Goal: Task Accomplishment & Management: Use online tool/utility

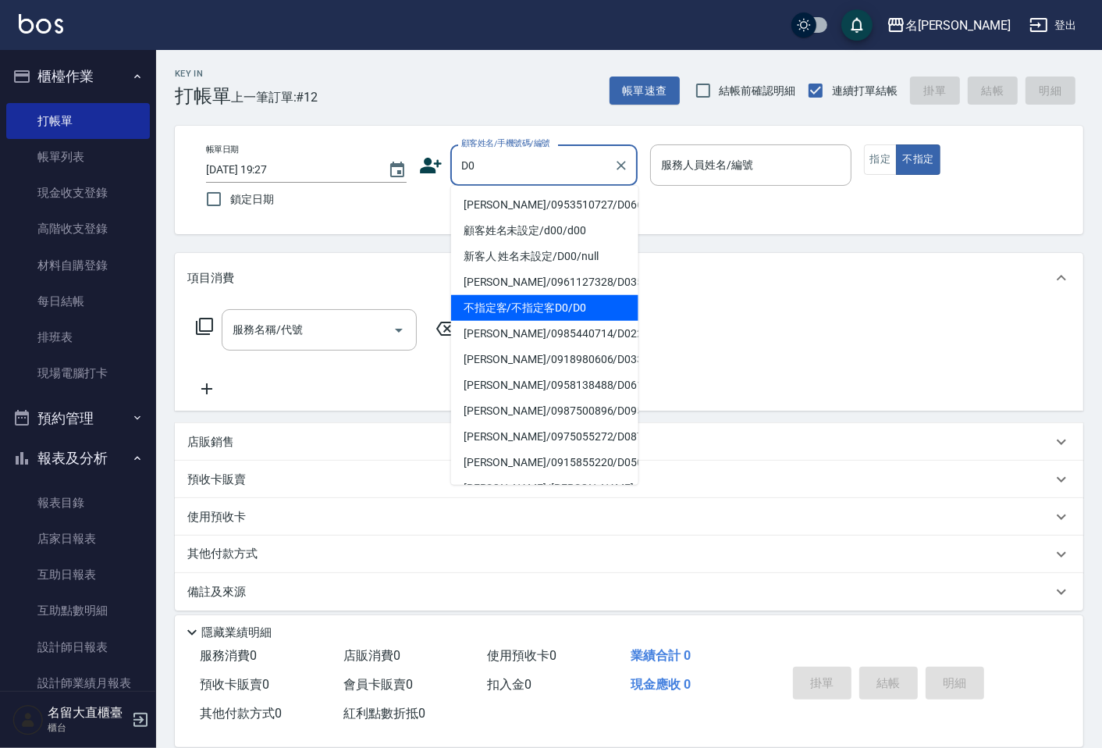
type input "不指定客/不指定客D0/D0"
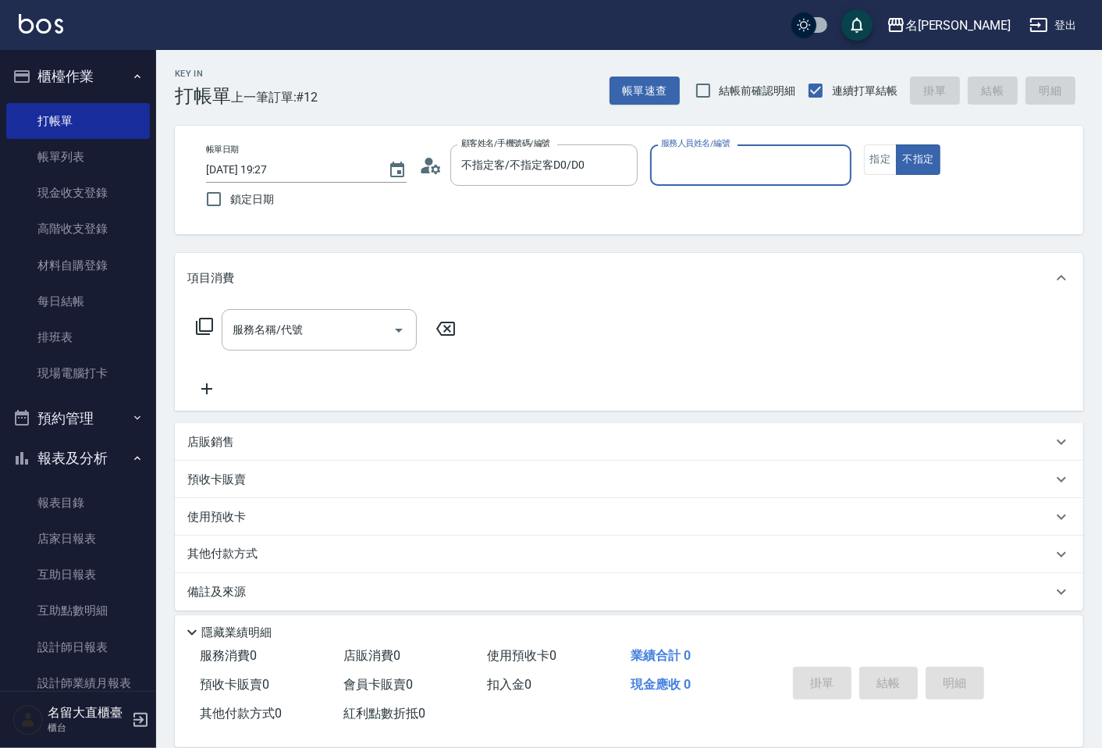
type input "[PERSON_NAME]3"
click at [896, 144] on button "不指定" at bounding box center [918, 159] width 44 height 30
type button "false"
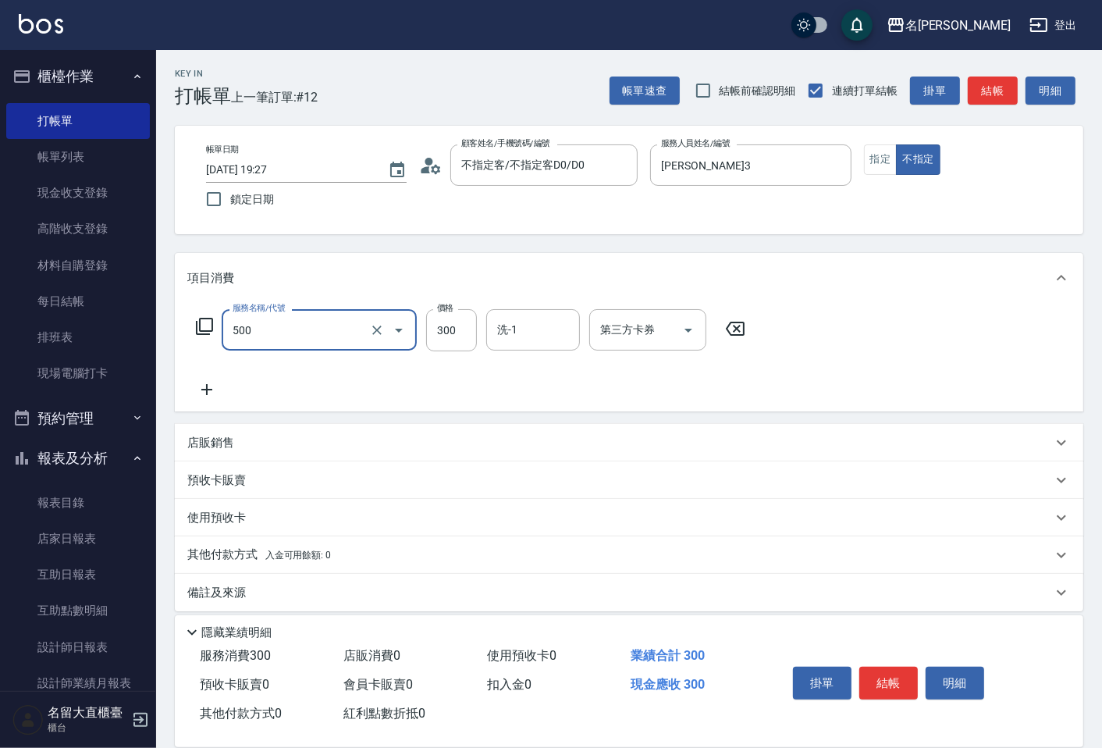
type input "洗髮(500)"
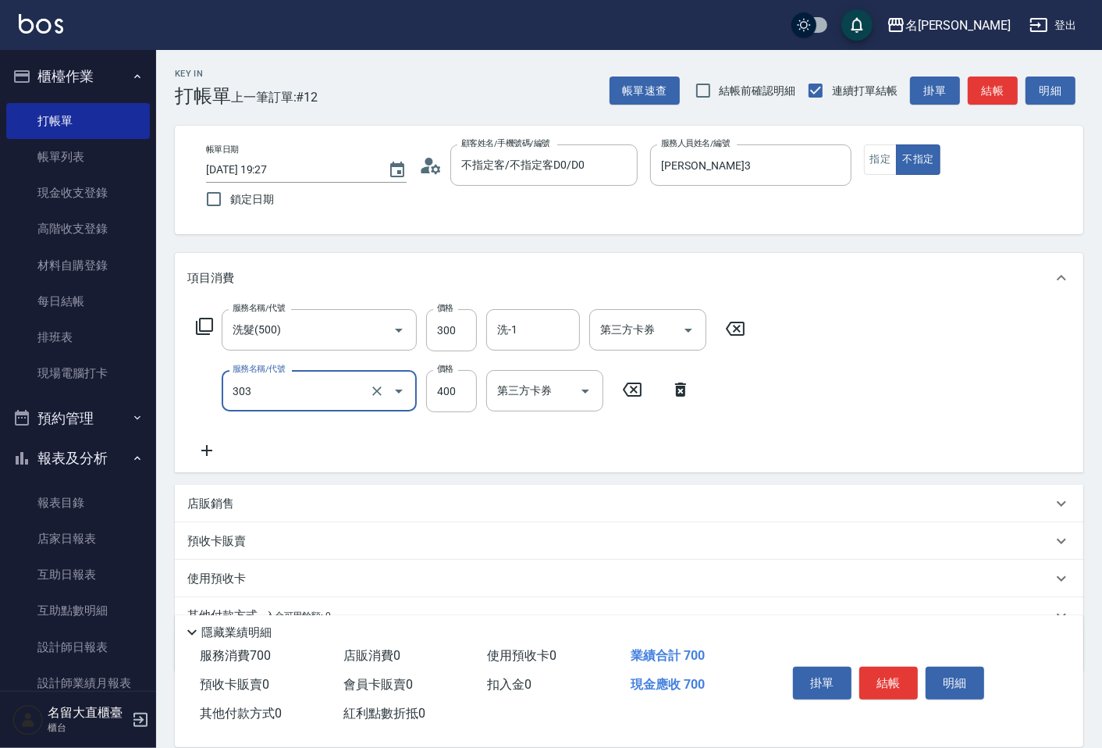
type input "剪髮(C級)(303)"
type input "350"
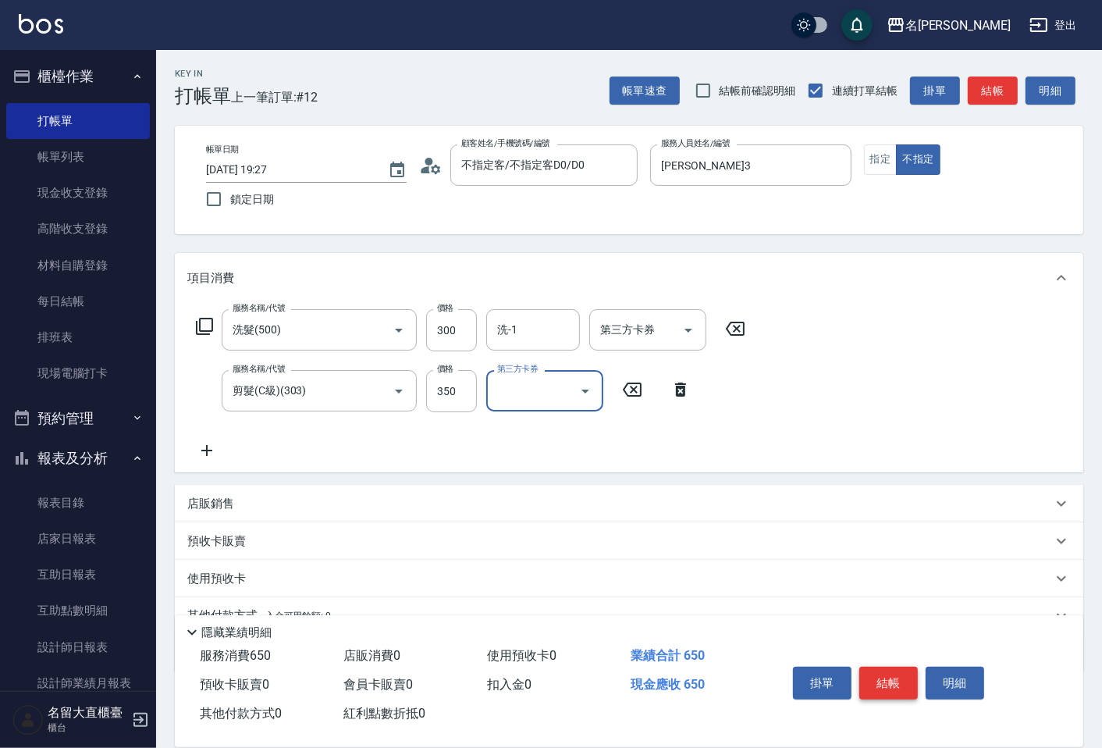
click at [876, 677] on button "結帳" at bounding box center [889, 683] width 59 height 33
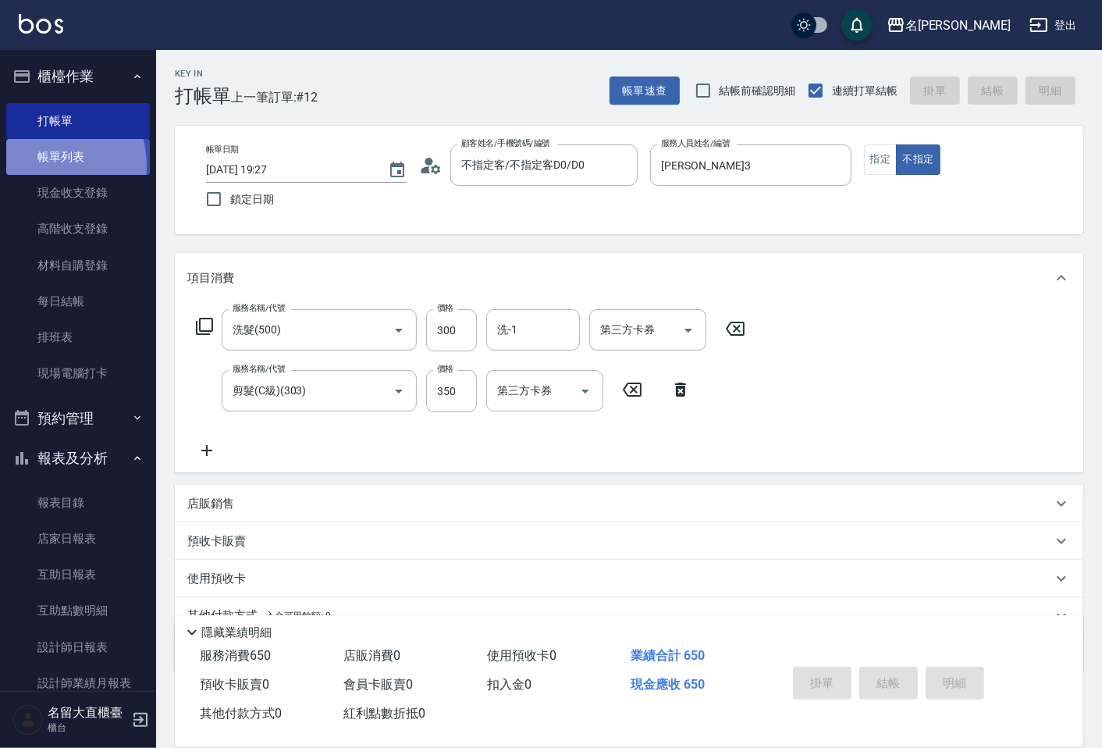
click at [42, 166] on link "帳單列表" at bounding box center [78, 157] width 144 height 36
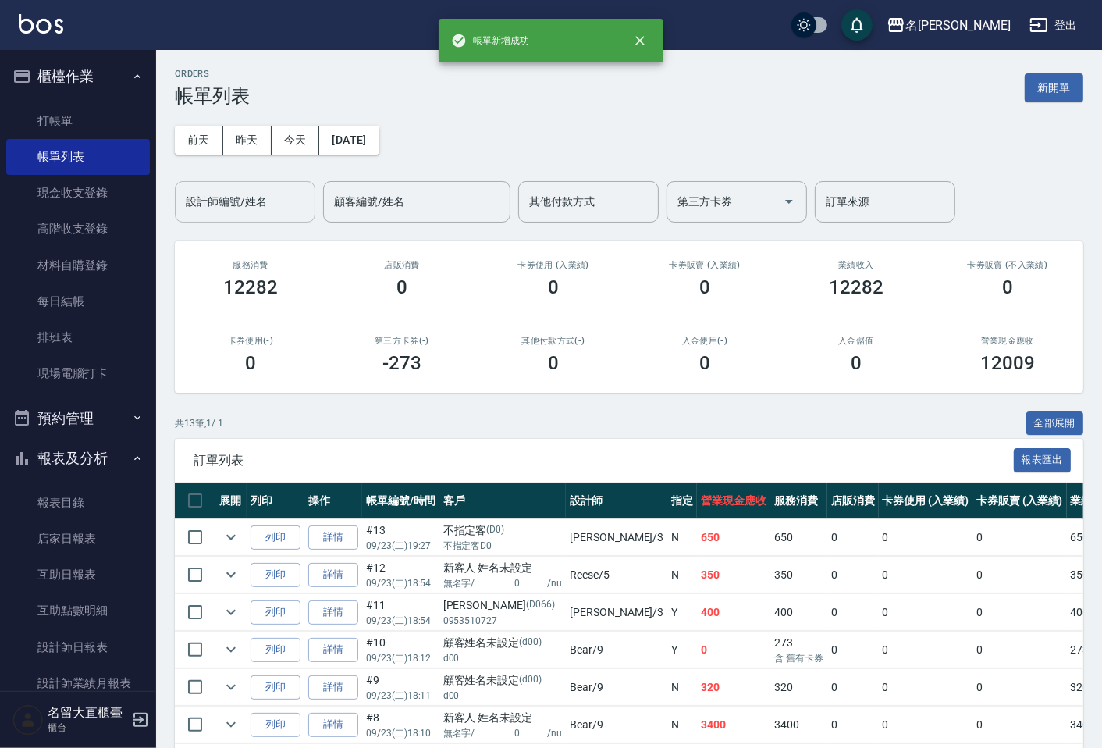
click at [245, 214] on input "設計師編號/姓名" at bounding box center [245, 201] width 126 height 27
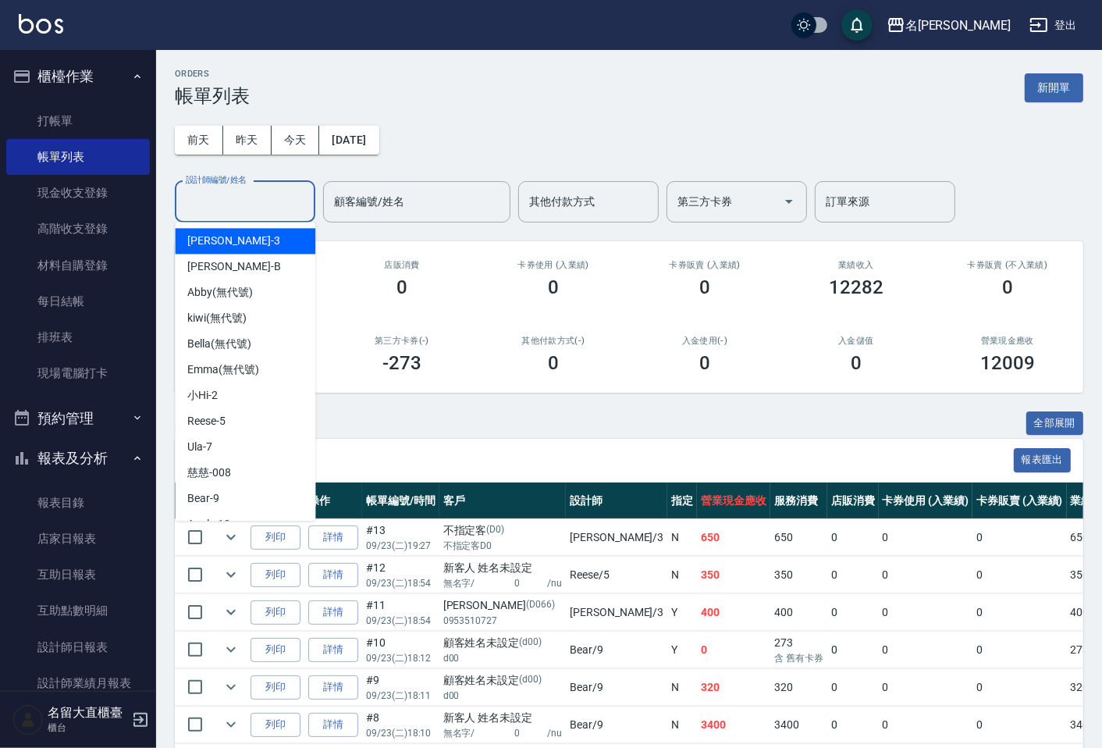
click at [252, 244] on div "[PERSON_NAME]3" at bounding box center [245, 241] width 141 height 26
type input "[PERSON_NAME]3"
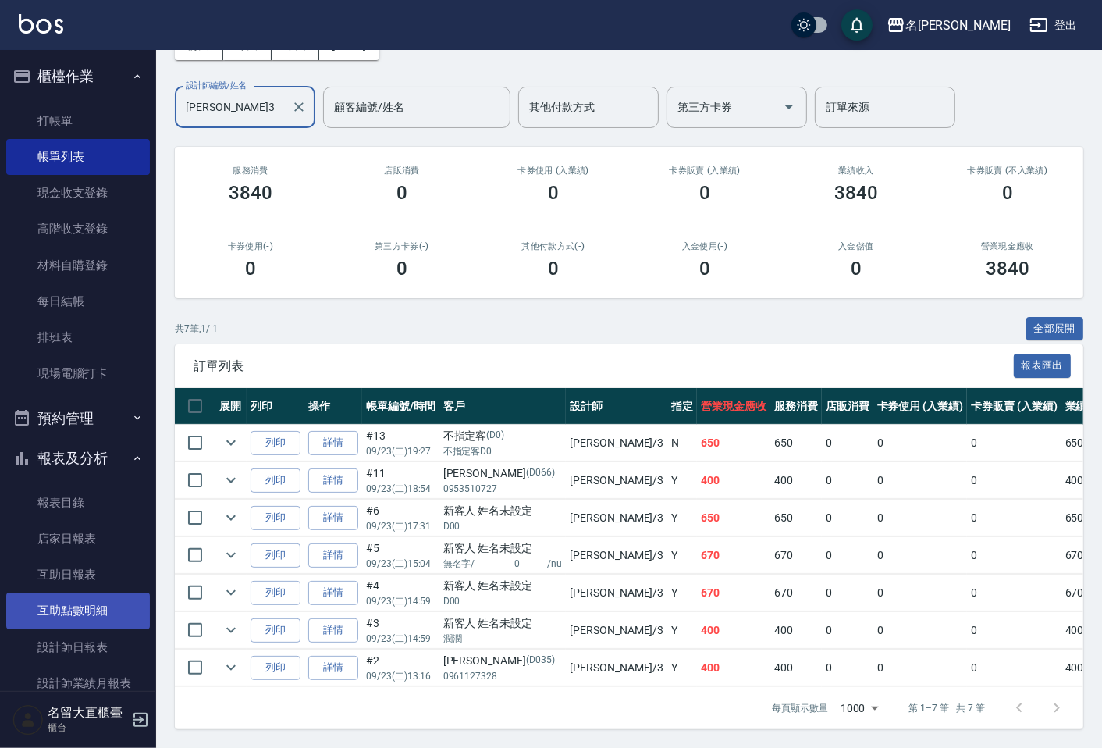
scroll to position [87, 0]
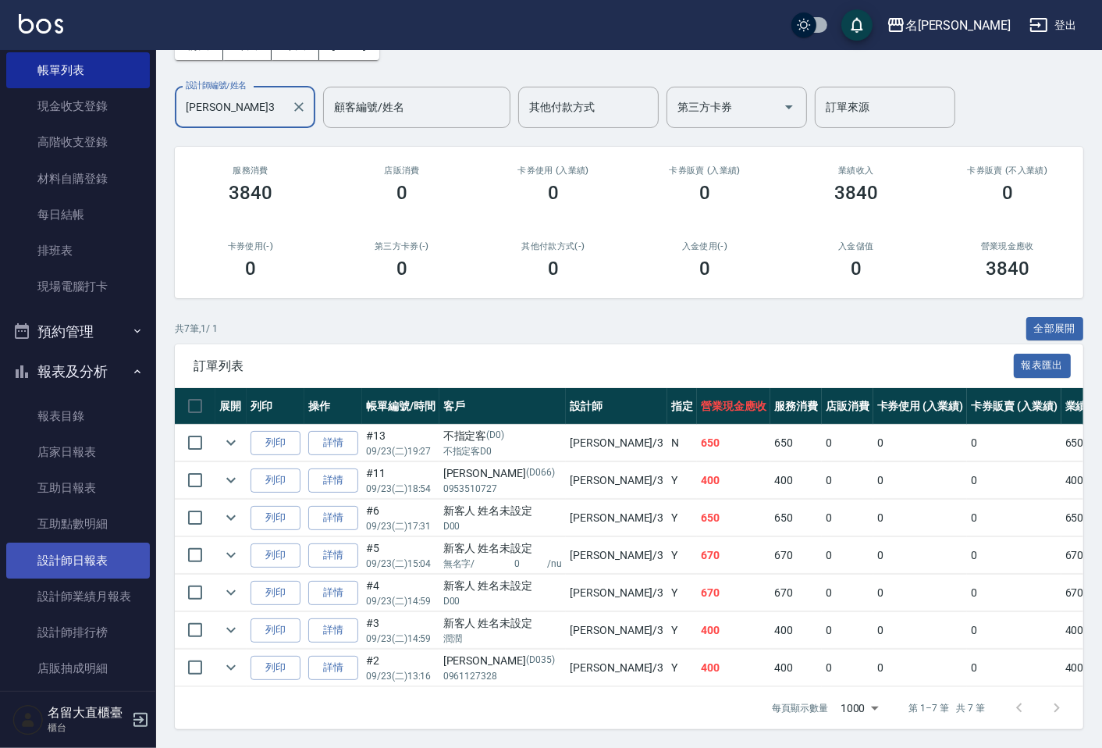
click at [84, 558] on link "設計師日報表" at bounding box center [78, 561] width 144 height 36
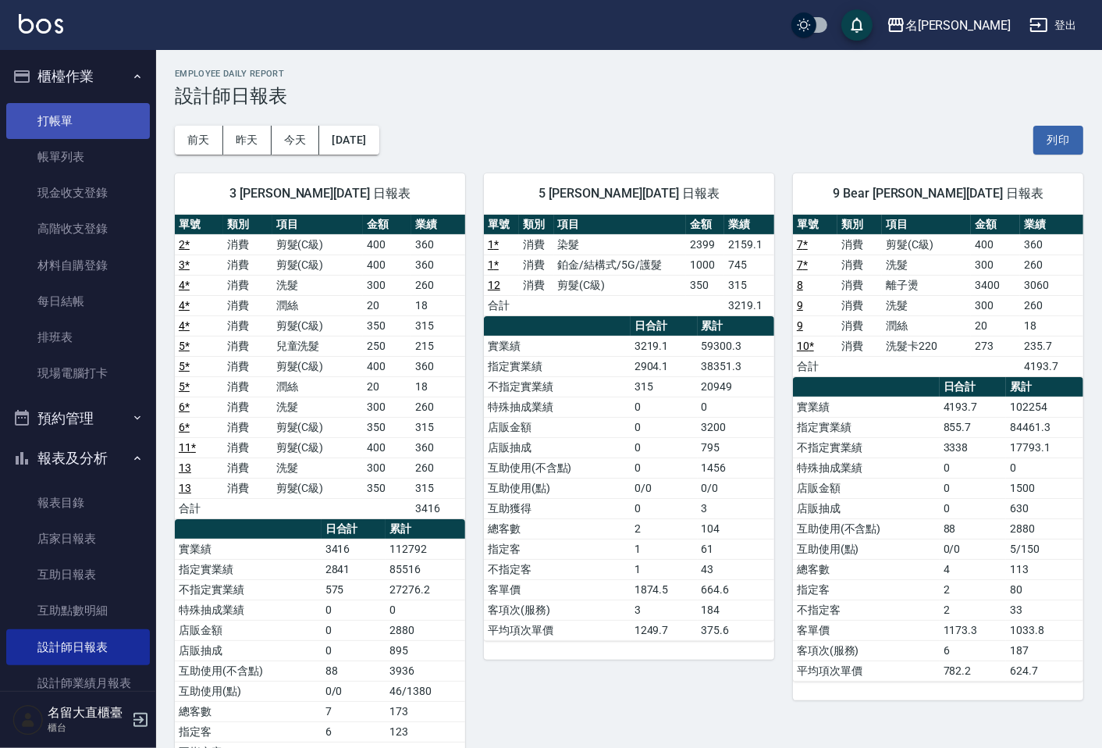
click at [55, 123] on link "打帳單" at bounding box center [78, 121] width 144 height 36
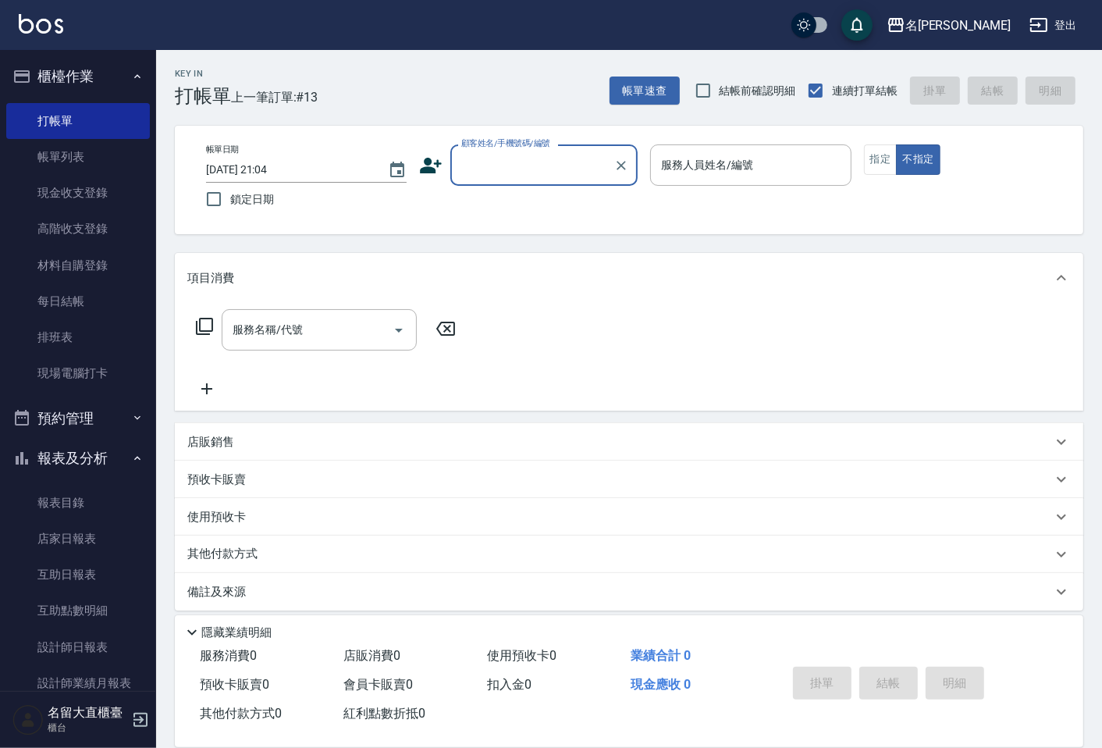
type input "ㄑ"
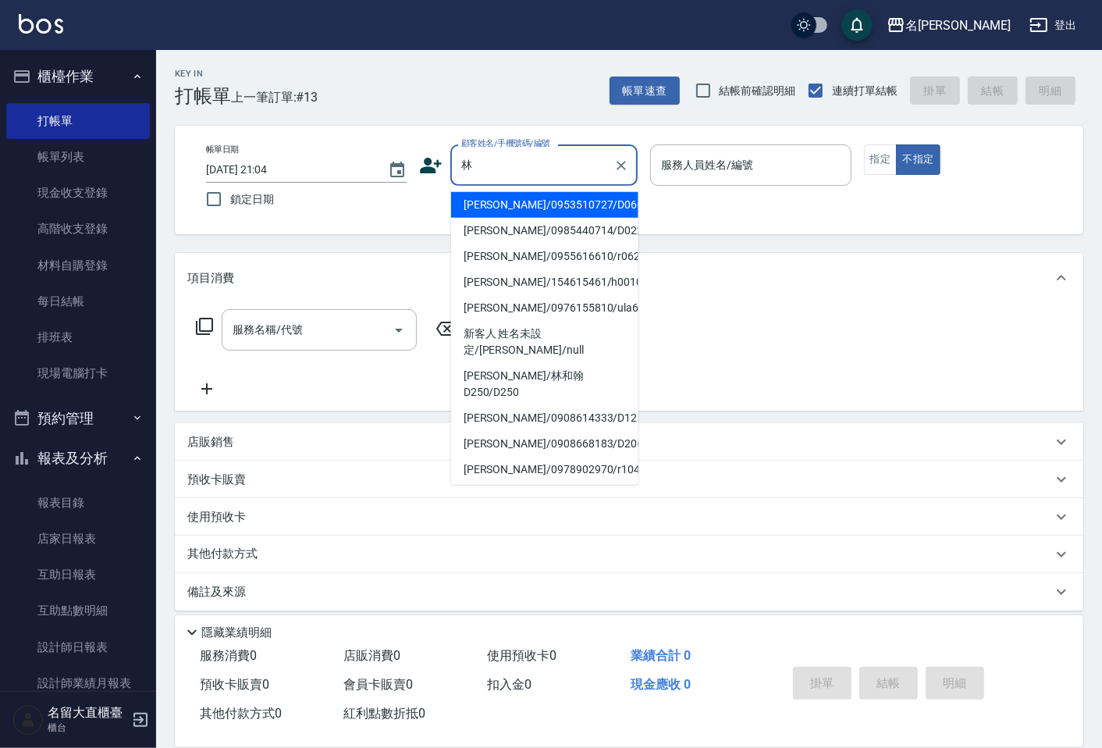
click at [581, 248] on li "[PERSON_NAME]/0955616610/r062" at bounding box center [544, 257] width 187 height 26
type input "[PERSON_NAME]/0955616610/r062"
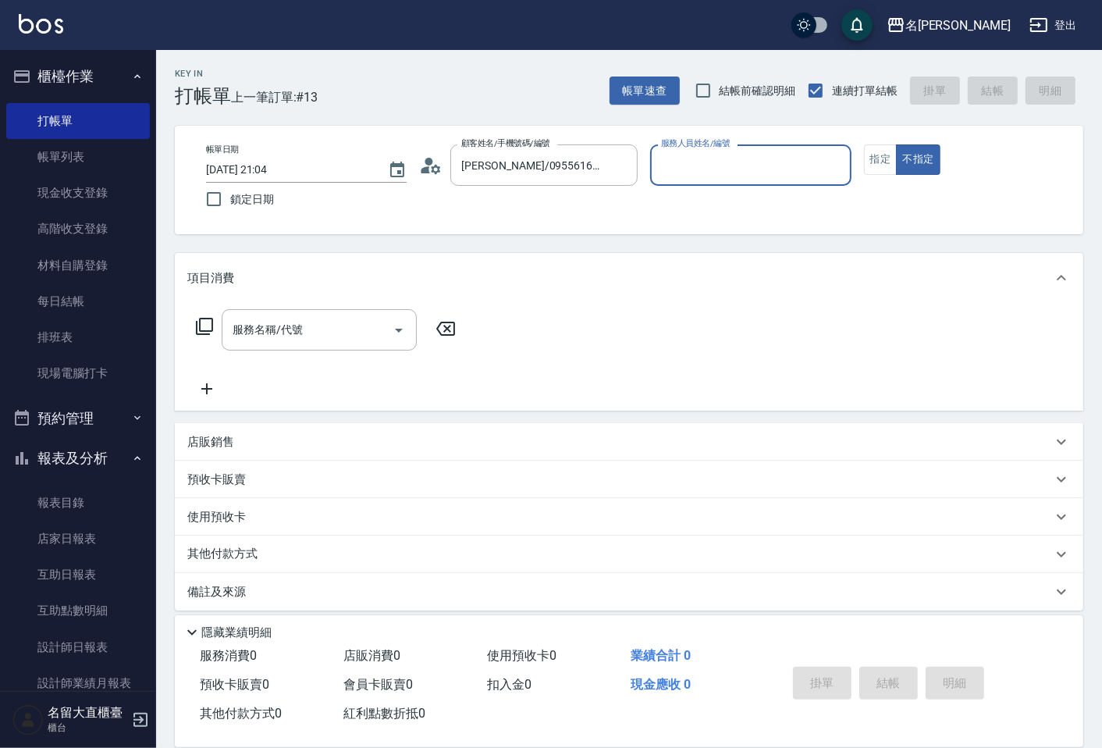
type input "Reese-5"
click at [879, 172] on button "指定" at bounding box center [881, 159] width 34 height 30
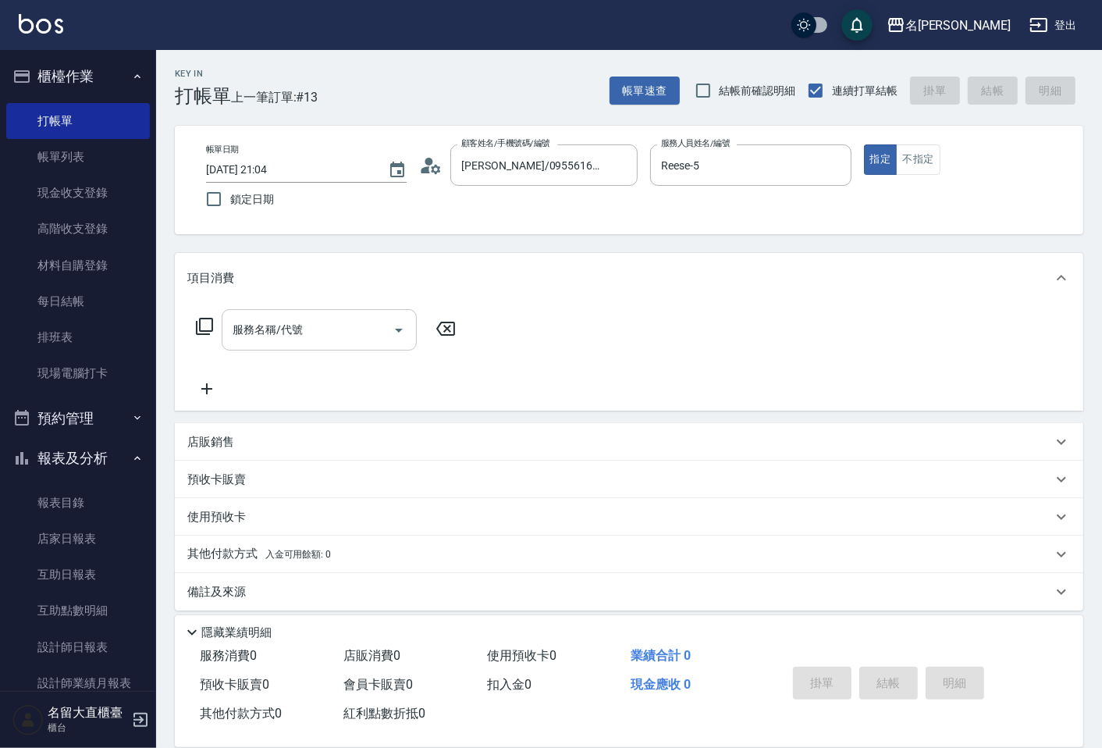
click at [375, 321] on input "服務名稱/代號" at bounding box center [308, 329] width 158 height 27
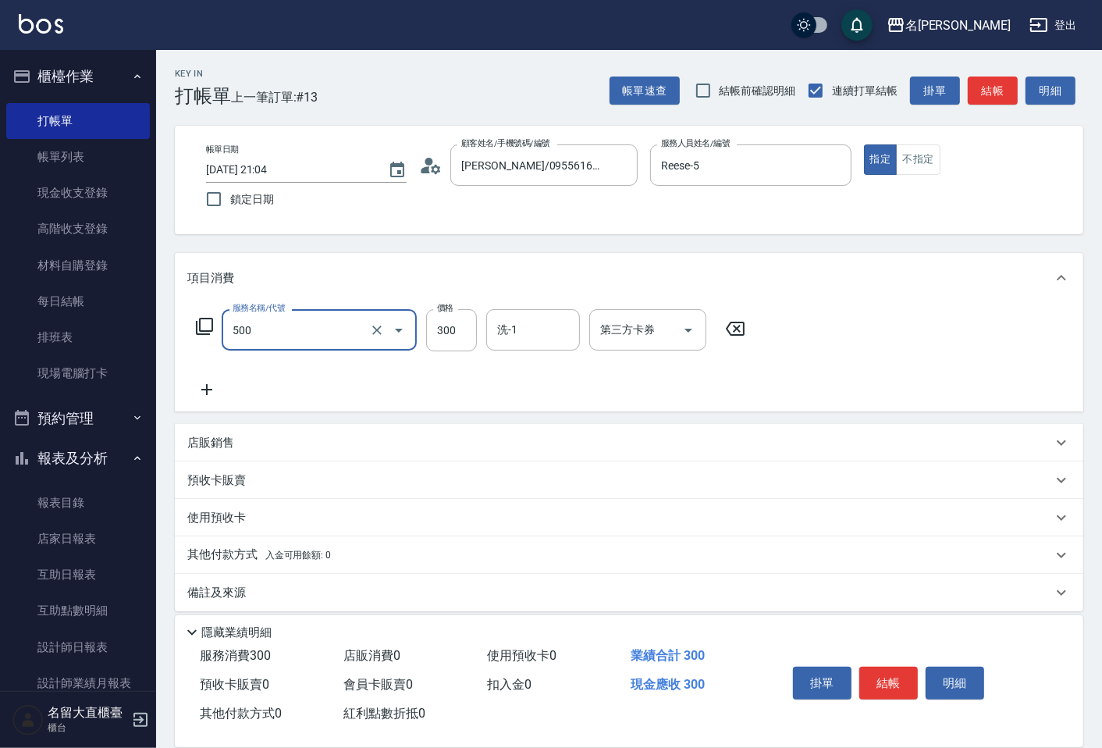
type input "洗髮(500)"
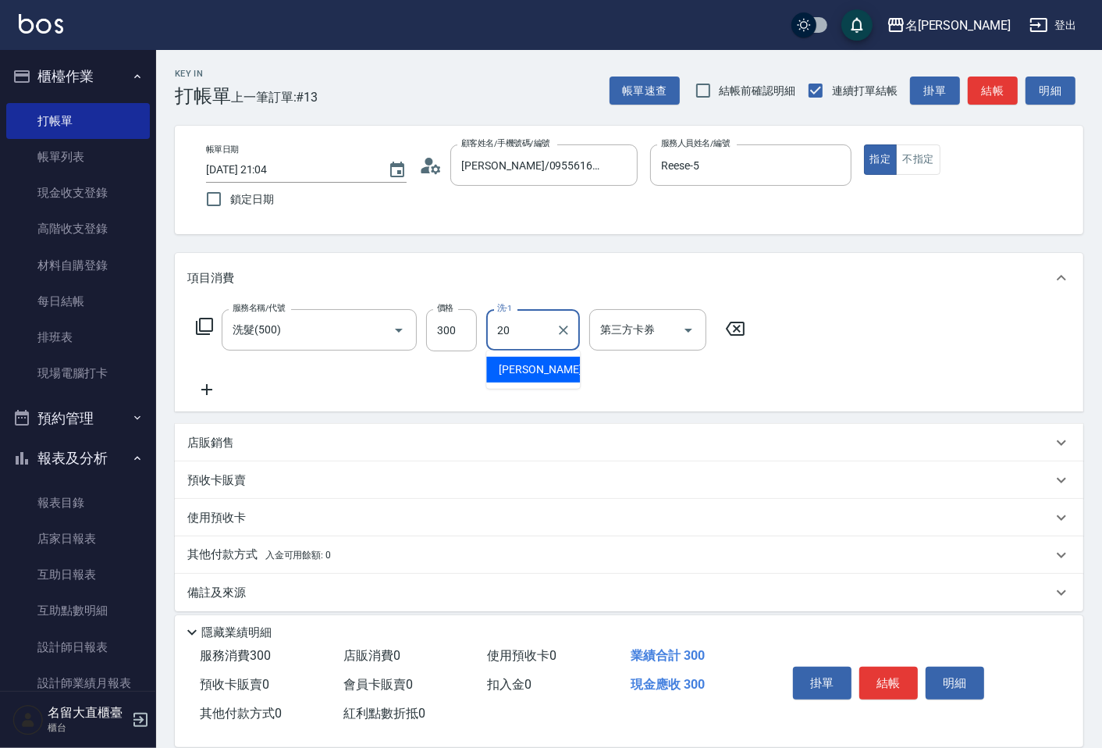
type input "詩雅-20"
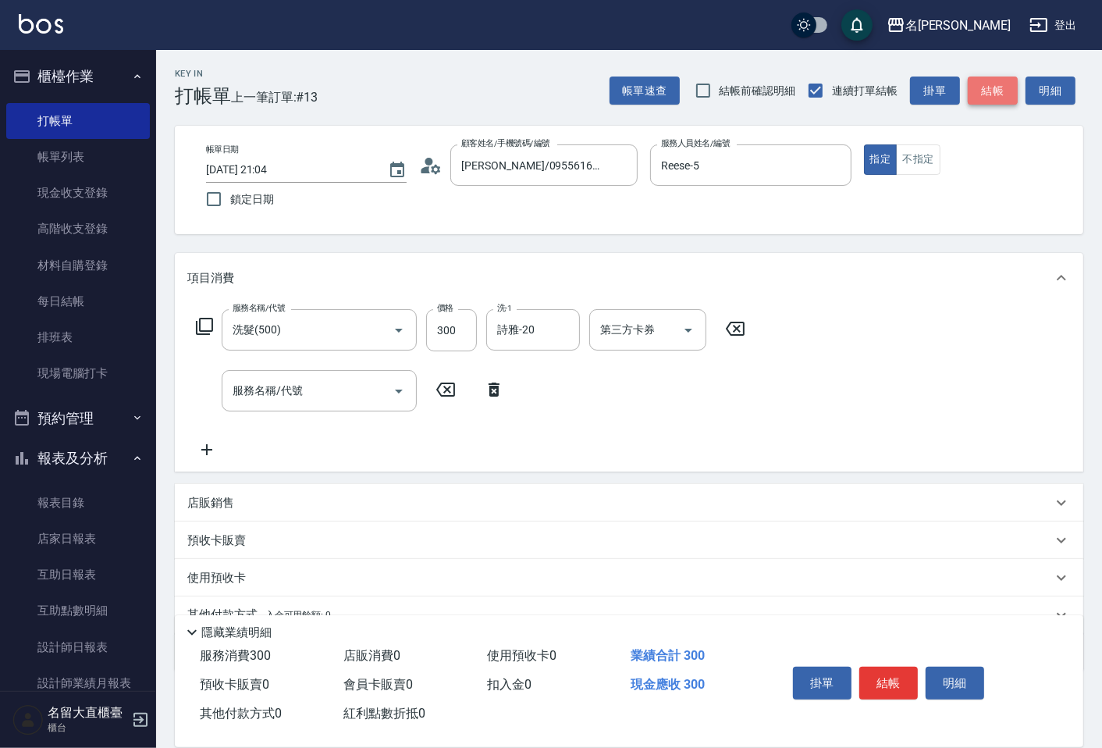
click at [993, 91] on button "結帳" at bounding box center [993, 91] width 50 height 29
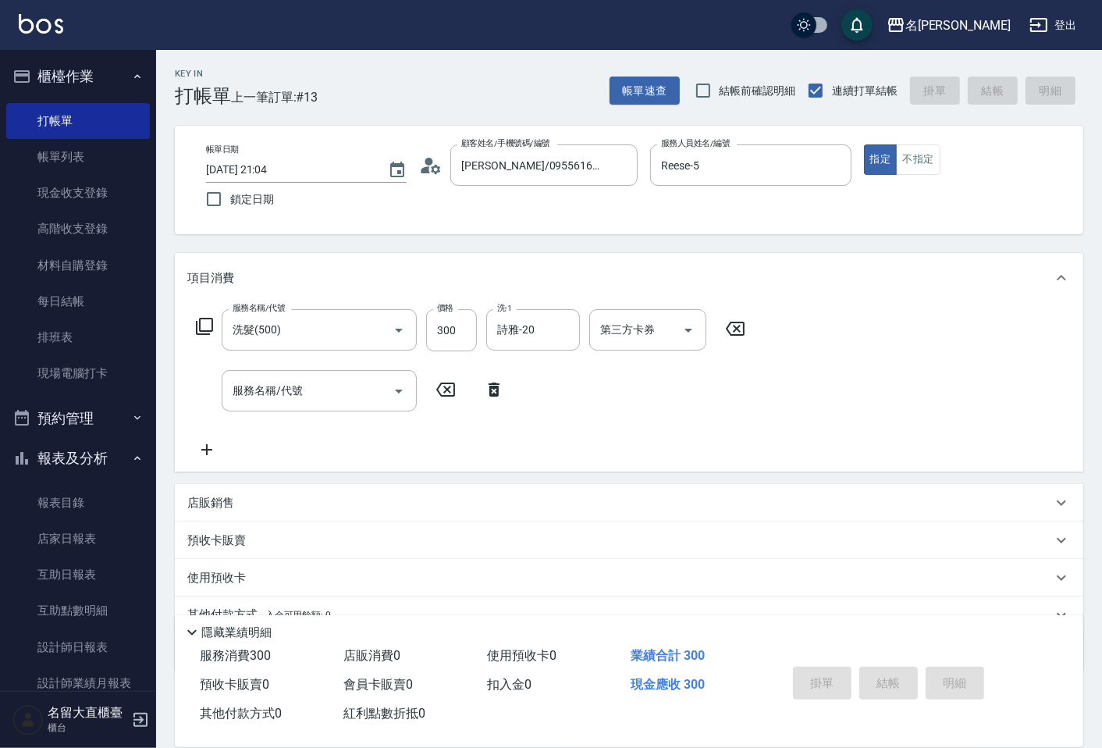
type input "[DATE] 21:05"
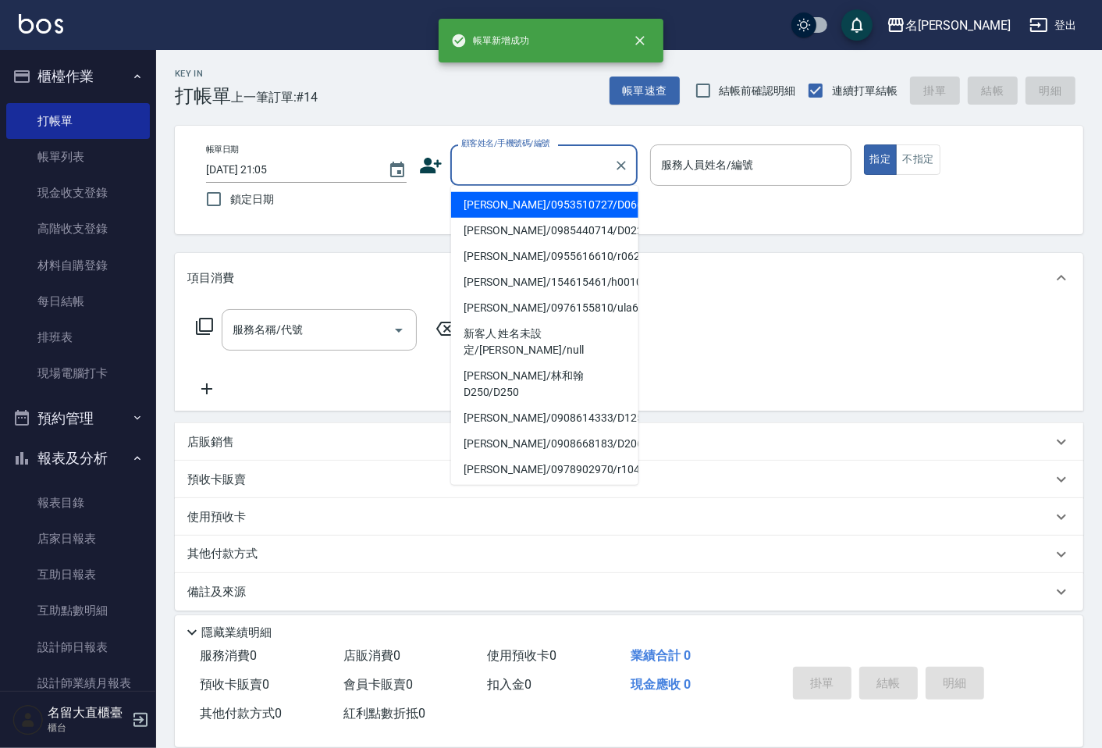
click at [584, 155] on input "顧客姓名/手機號碼/編號" at bounding box center [533, 164] width 150 height 27
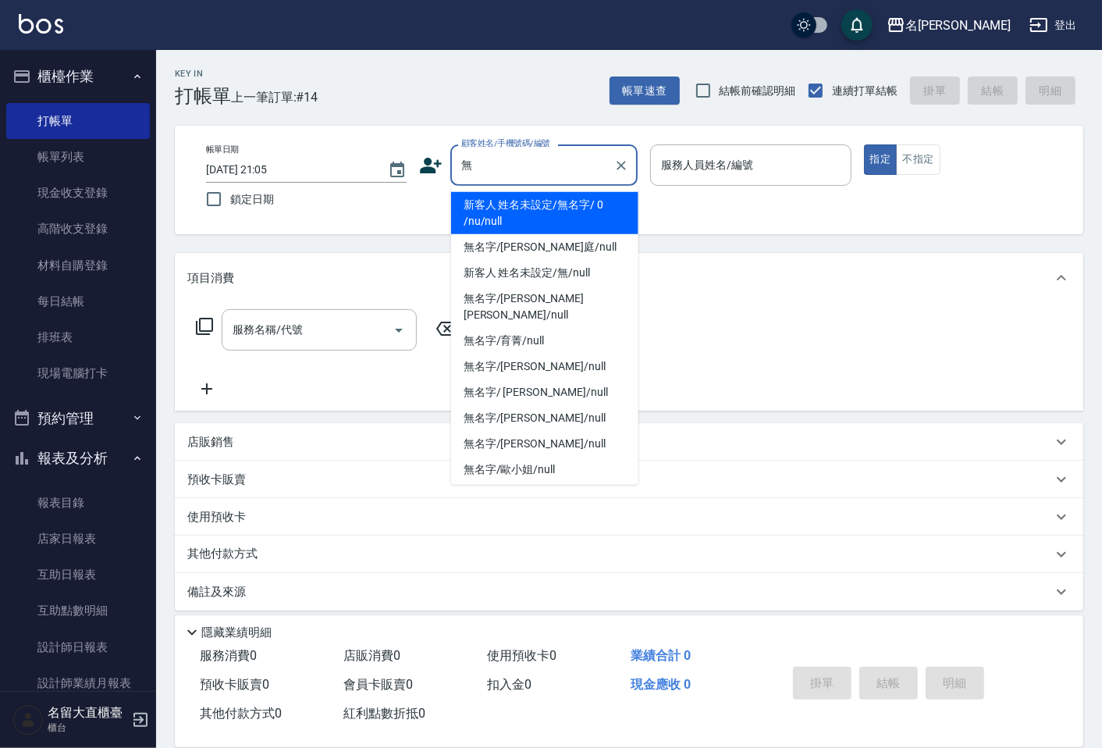
click at [572, 205] on li "新客人 姓名未設定/無名字/ 0 /nu/null" at bounding box center [544, 213] width 187 height 42
type input "新客人 姓名未設定/無名字/ 0 /nu/null"
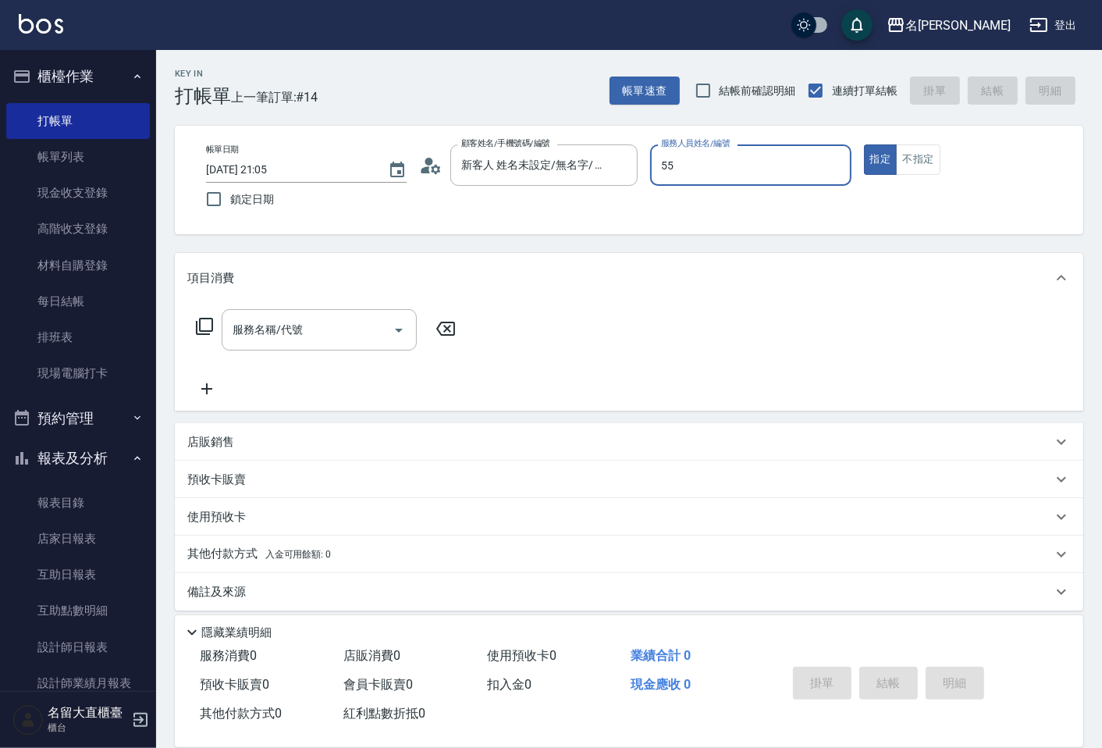
type input "55"
click at [864, 144] on button "指定" at bounding box center [881, 159] width 34 height 30
type button "true"
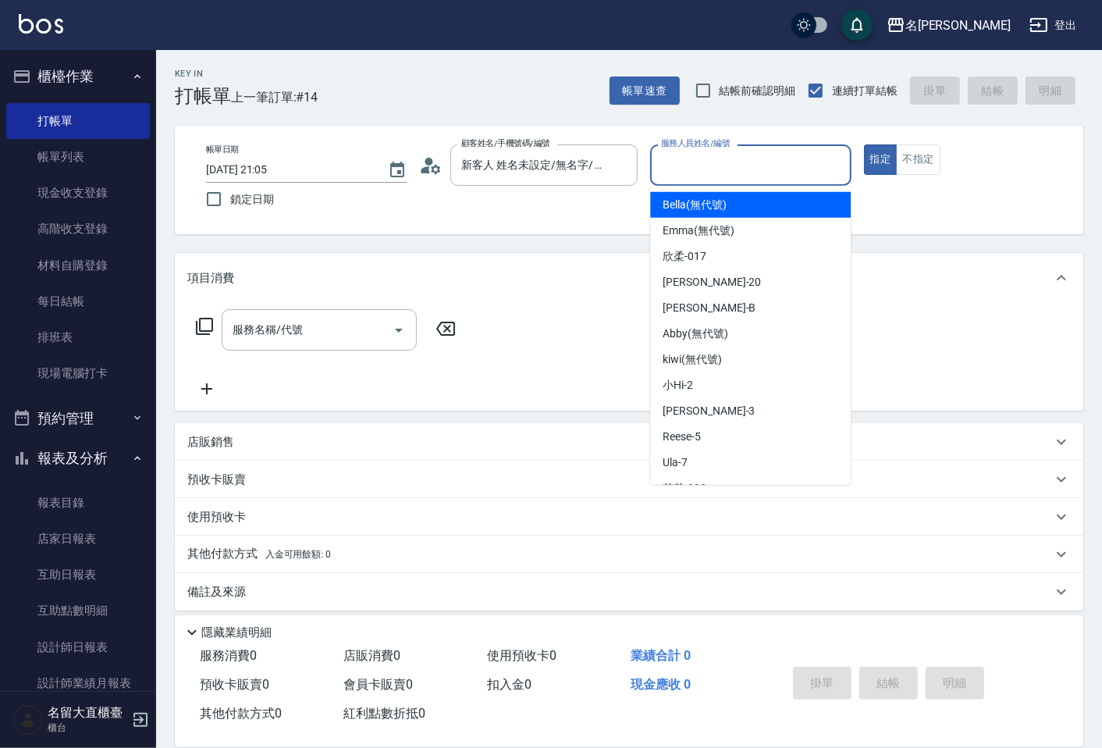
click at [677, 175] on input "服務人員姓名/編號" at bounding box center [750, 164] width 187 height 27
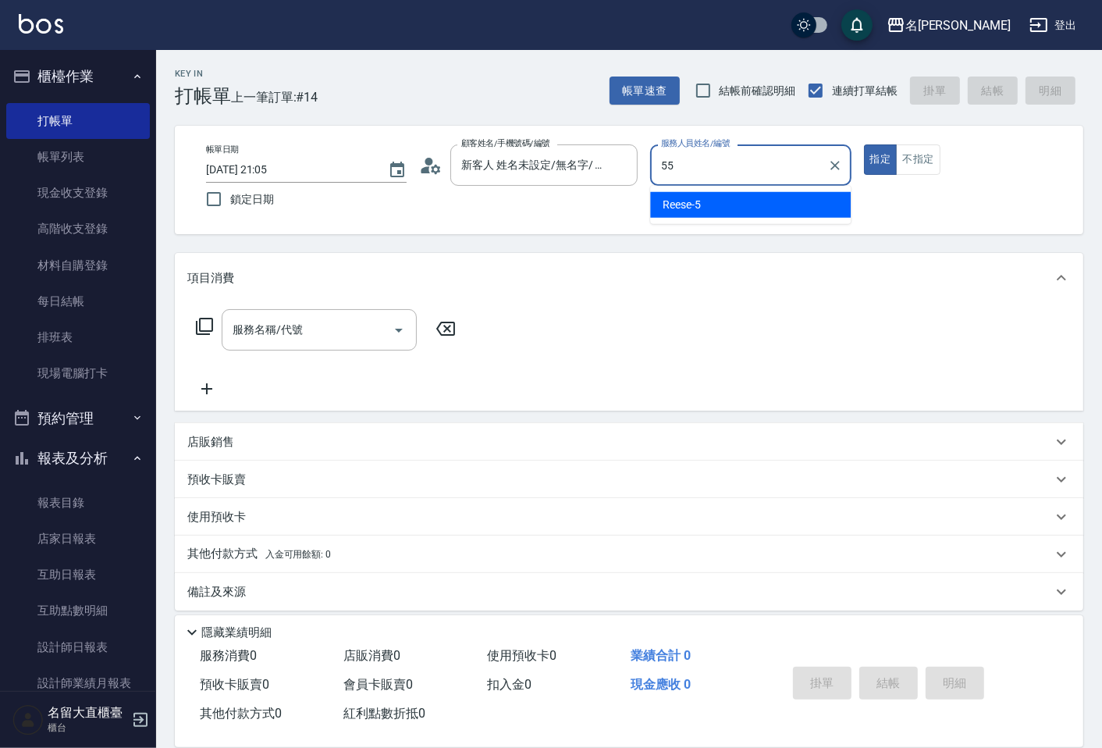
type input "55"
click at [864, 144] on button "指定" at bounding box center [881, 159] width 34 height 30
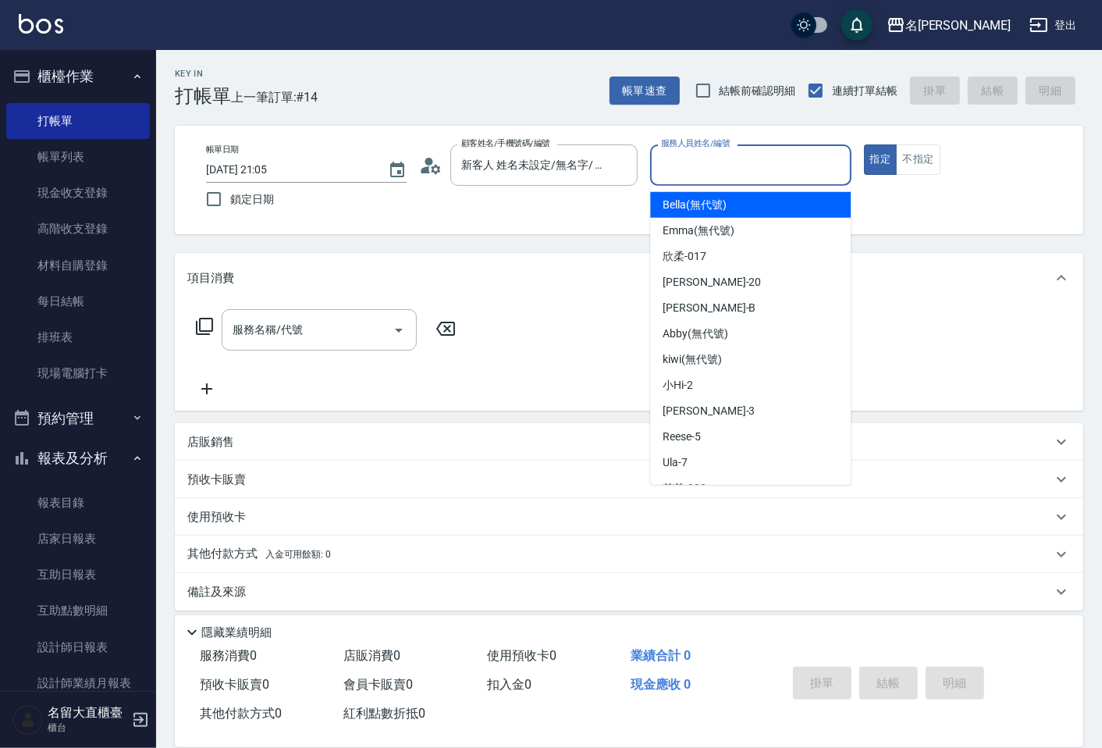
click at [689, 190] on body "名留大直 登出 櫃檯作業 打帳單 帳單列表 現金收支登錄 高階收支登錄 材料自購登錄 每日結帳 排班表 現場電腦打卡 預約管理 預約管理 單日預約紀錄 單週預…" at bounding box center [551, 379] width 1102 height 759
type input "Reese-5"
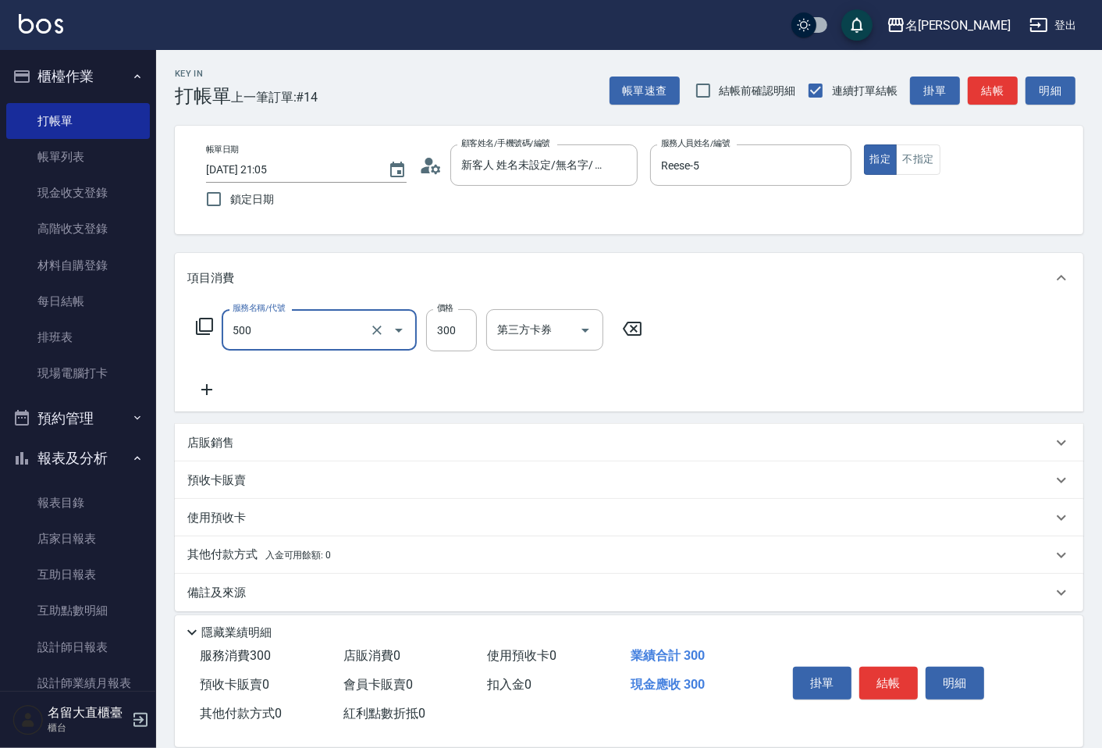
type input "洗髮(500)"
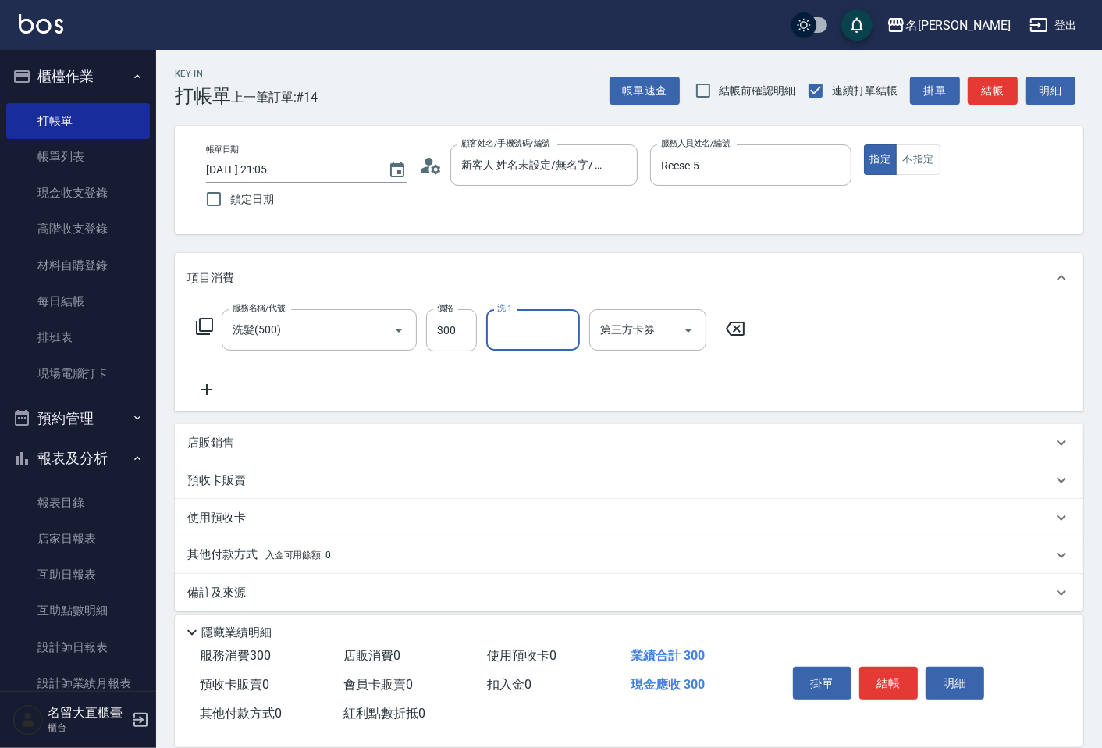
type input "0"
type input "詩雅-20"
click at [1010, 87] on button "結帳" at bounding box center [993, 91] width 50 height 29
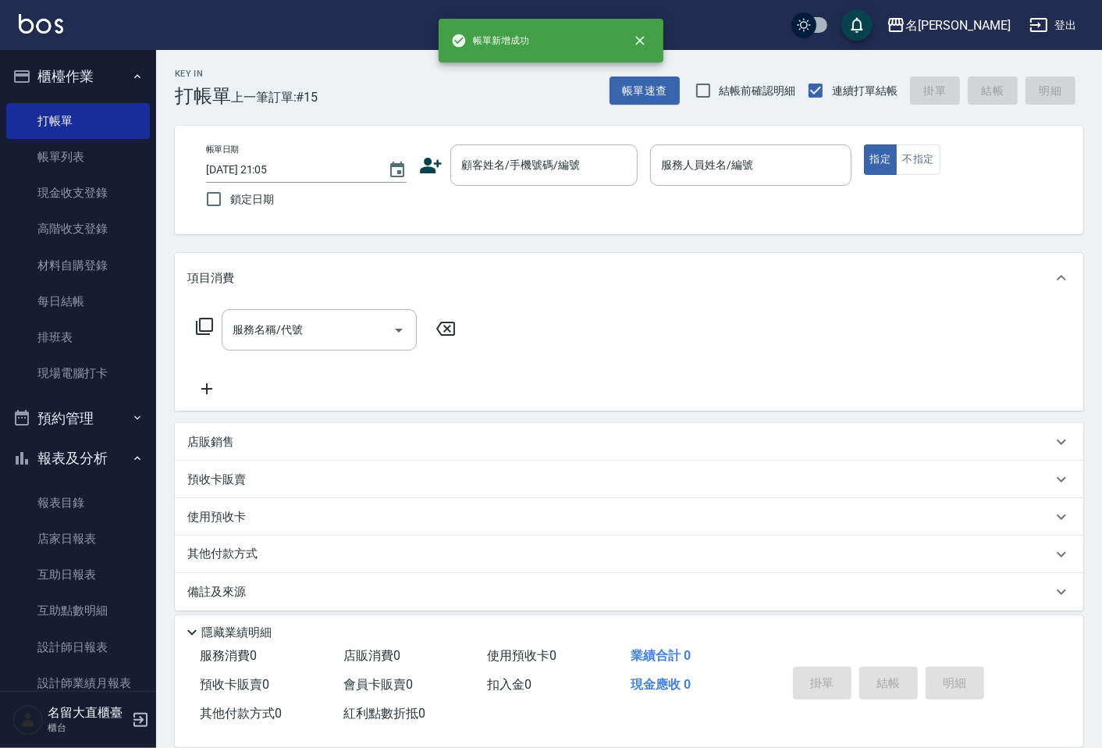
click at [427, 176] on div "顧客姓名/手機號碼/編號 顧客姓名/手機號碼/編號" at bounding box center [528, 164] width 219 height 41
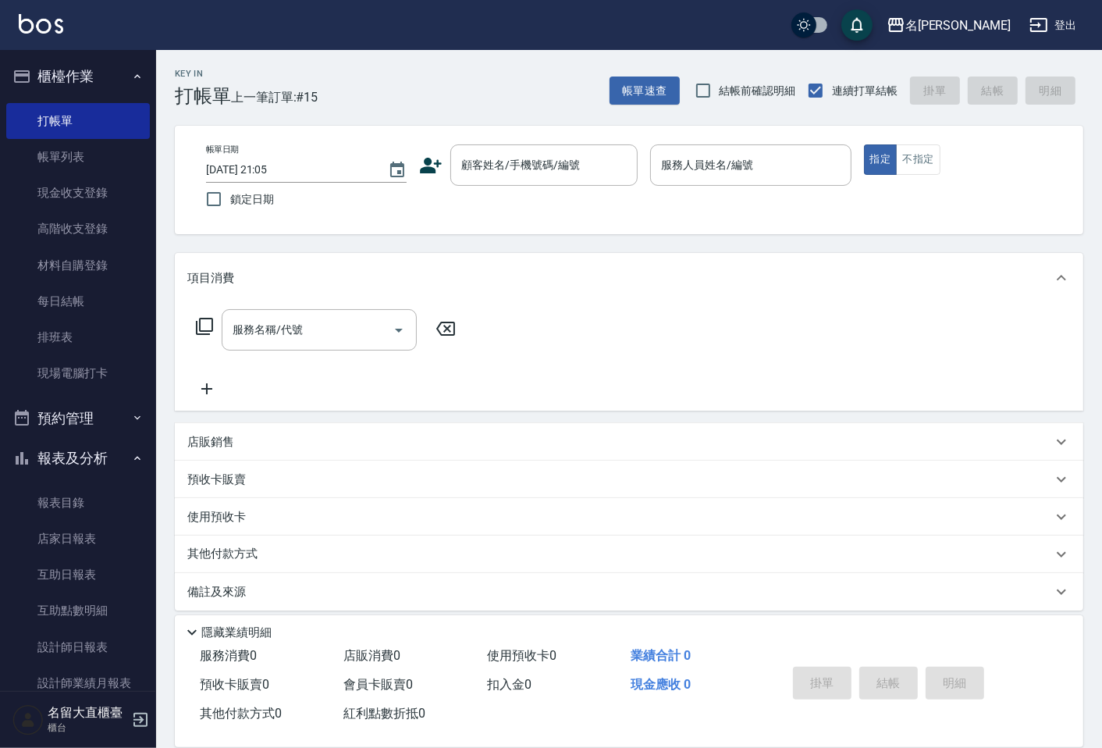
click at [427, 172] on icon at bounding box center [432, 166] width 22 height 16
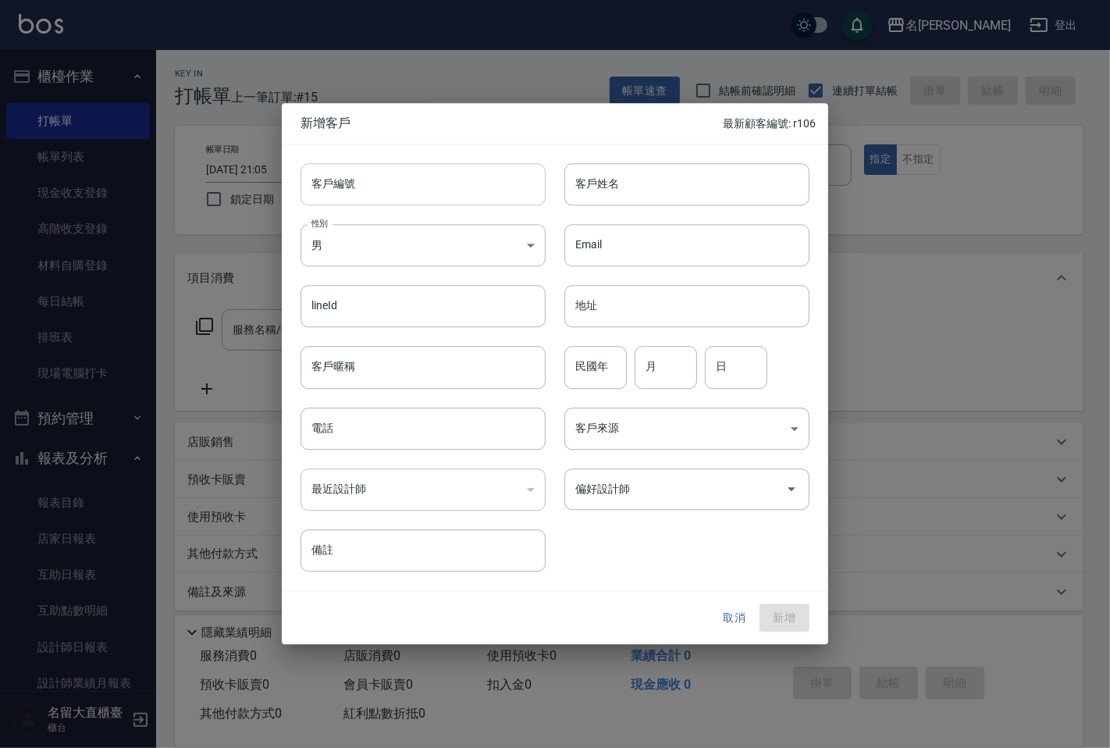
click at [355, 190] on input "客戶編號" at bounding box center [423, 184] width 245 height 42
type input "r0107"
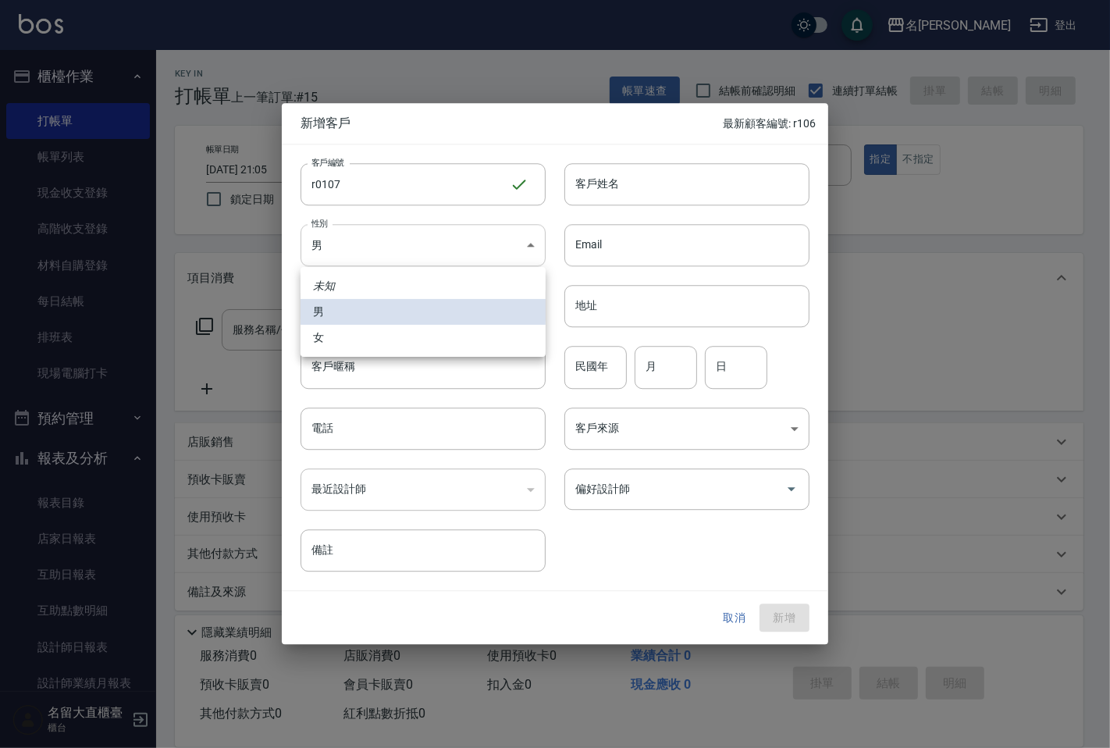
click at [408, 251] on body "名留大直 登出 櫃檯作業 打帳單 帳單列表 現金收支登錄 高階收支登錄 材料自購登錄 每日結帳 排班表 現場電腦打卡 預約管理 預約管理 單日預約紀錄 單週預…" at bounding box center [555, 379] width 1110 height 759
click at [408, 328] on li "女" at bounding box center [423, 338] width 245 height 26
type input "[DEMOGRAPHIC_DATA]"
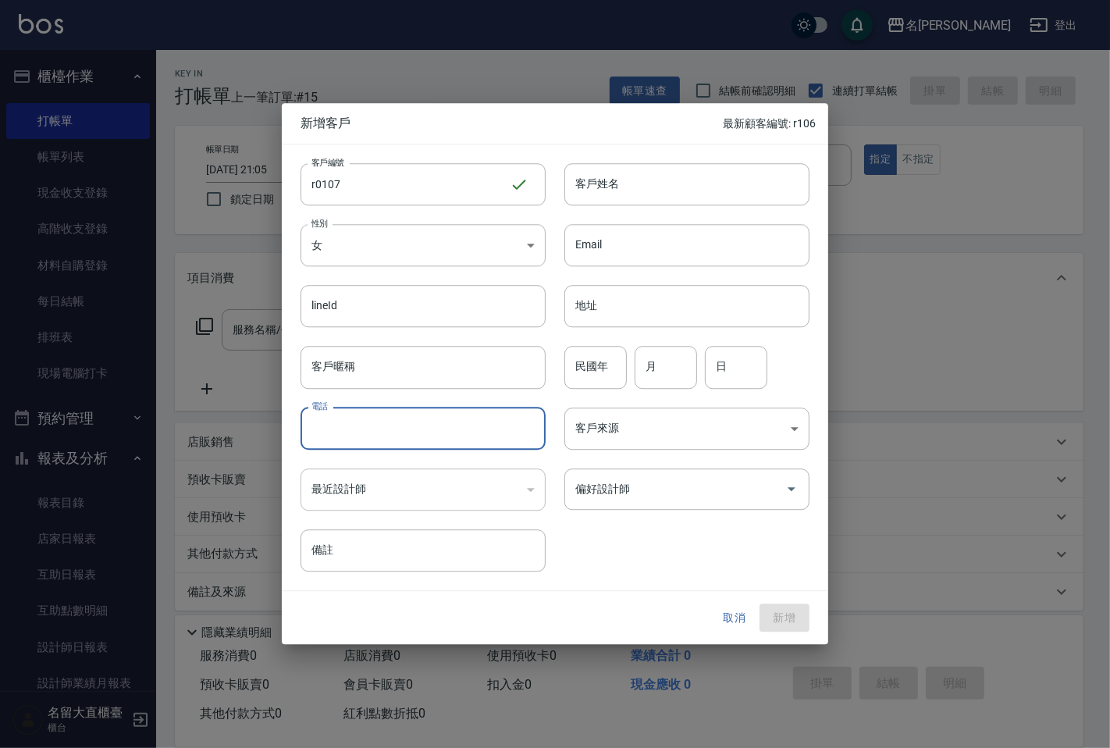
click at [415, 419] on input "電話" at bounding box center [423, 429] width 245 height 42
type input "0933252609"
click at [598, 180] on input "客戶姓名" at bounding box center [687, 184] width 245 height 42
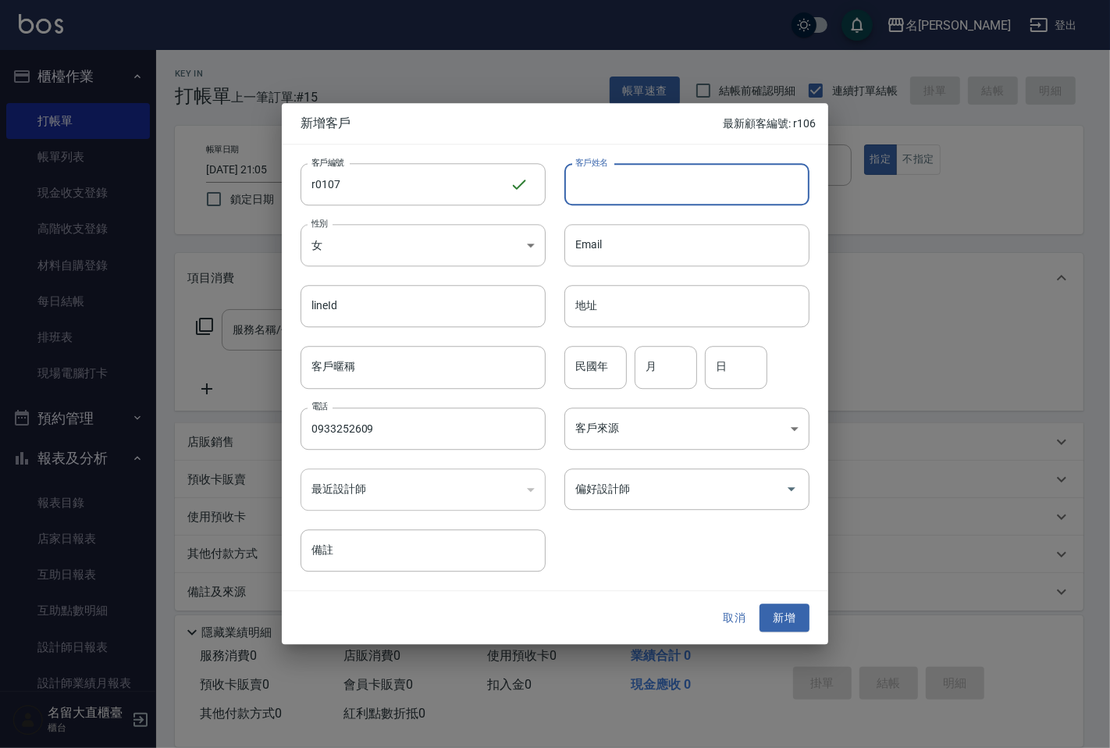
type input "d"
type input "ㄎ"
type input "[PERSON_NAME]"
click at [773, 615] on button "新增" at bounding box center [785, 618] width 50 height 29
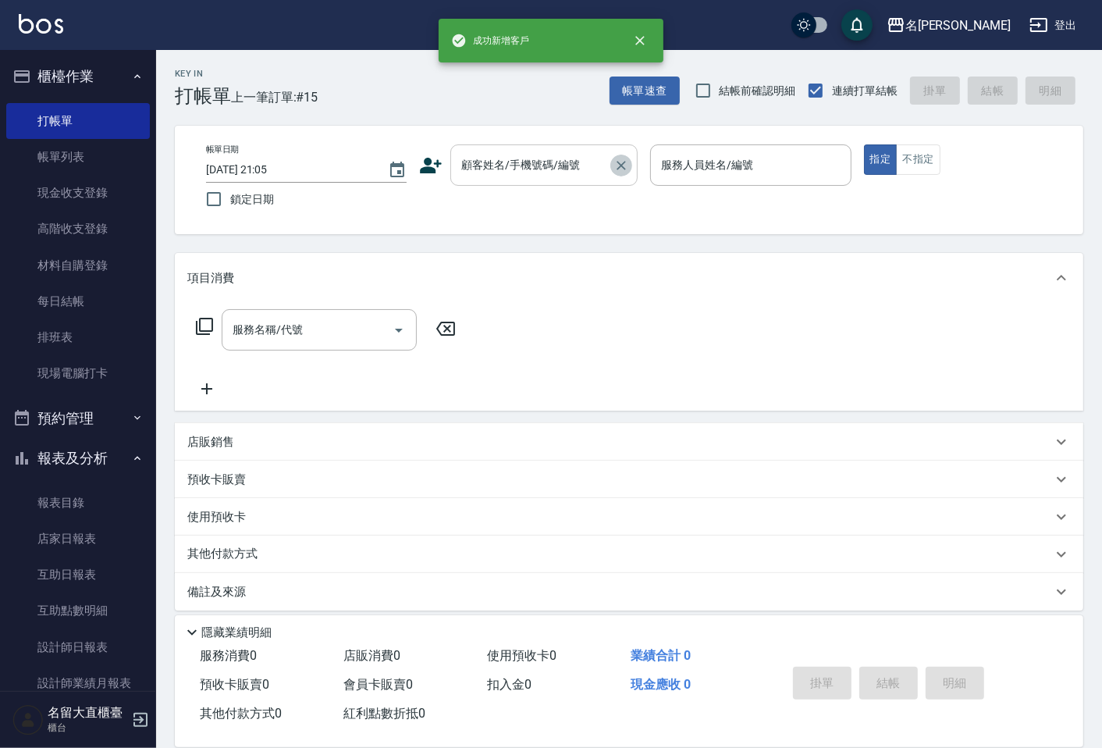
click at [611, 164] on button "Clear" at bounding box center [622, 166] width 22 height 22
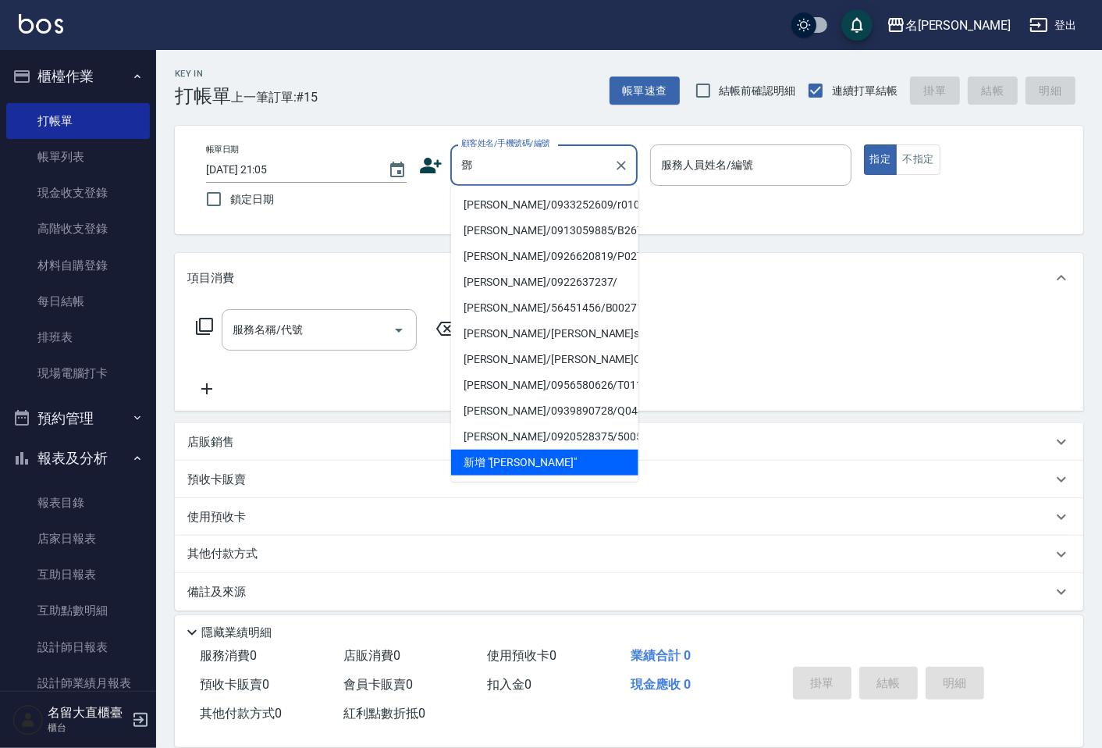
click at [592, 206] on li "[PERSON_NAME]/0933252609/r0107" at bounding box center [544, 205] width 187 height 26
type input "[PERSON_NAME]/0933252609/r0107"
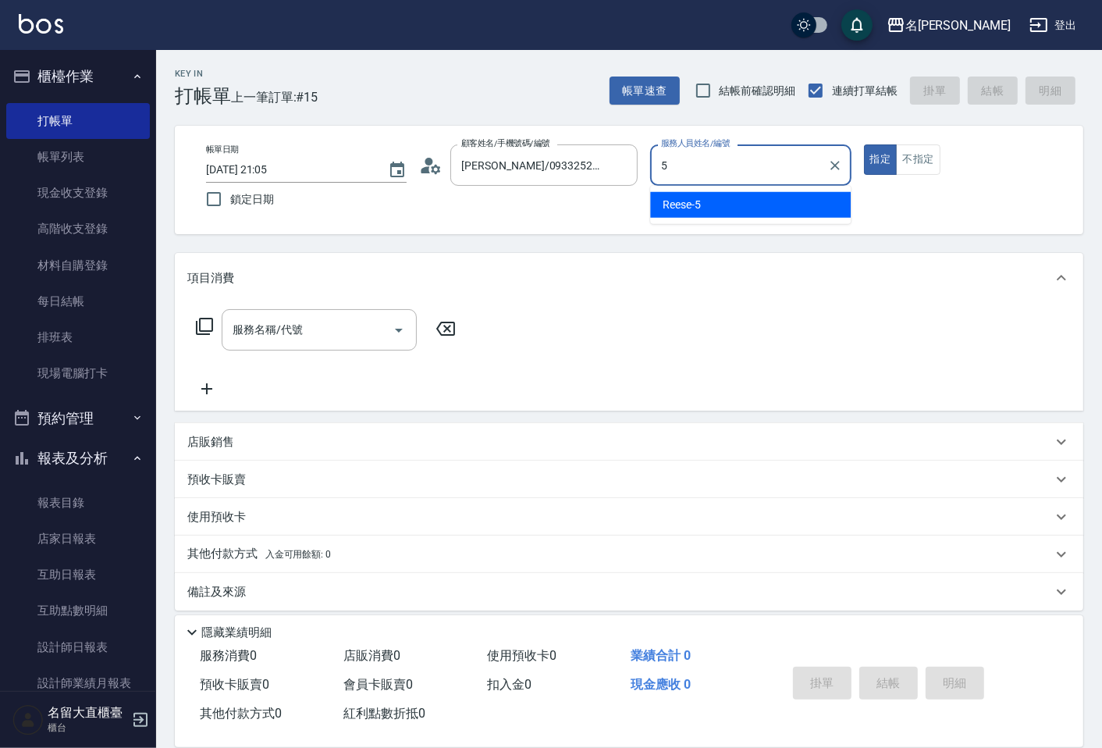
type input "Reese-5"
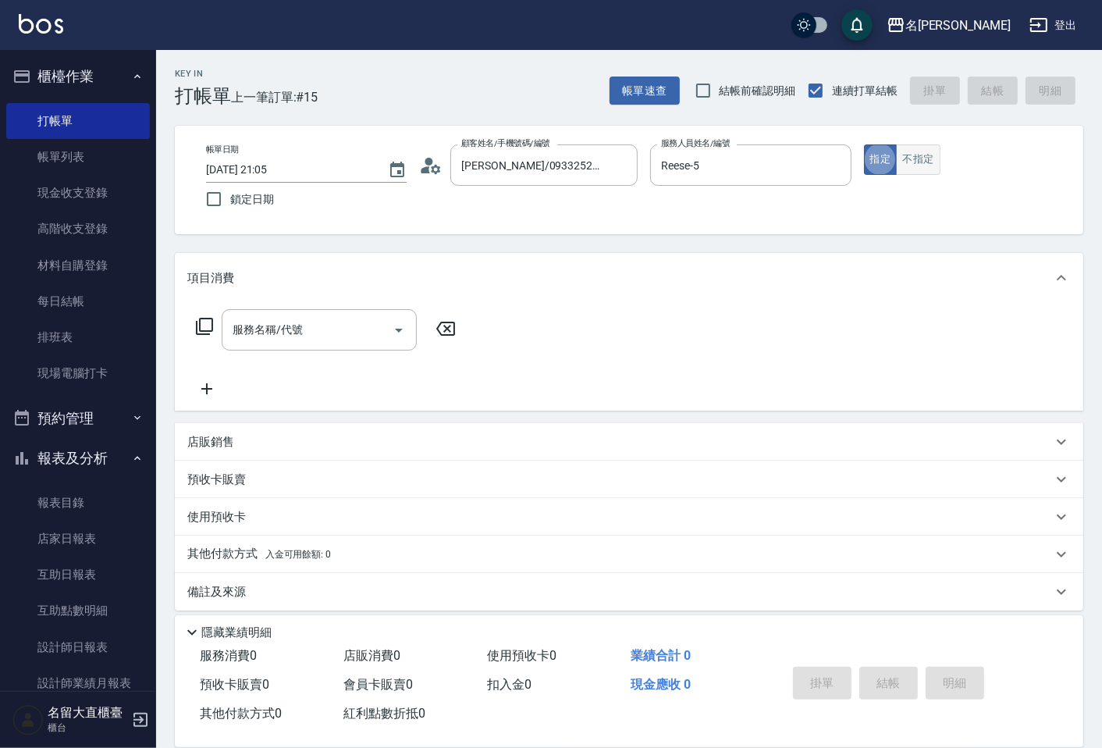
drag, startPoint x: 920, startPoint y: 162, endPoint x: 910, endPoint y: 165, distance: 10.4
click at [919, 162] on button "不指定" at bounding box center [918, 159] width 44 height 30
click at [200, 325] on icon at bounding box center [204, 326] width 17 height 17
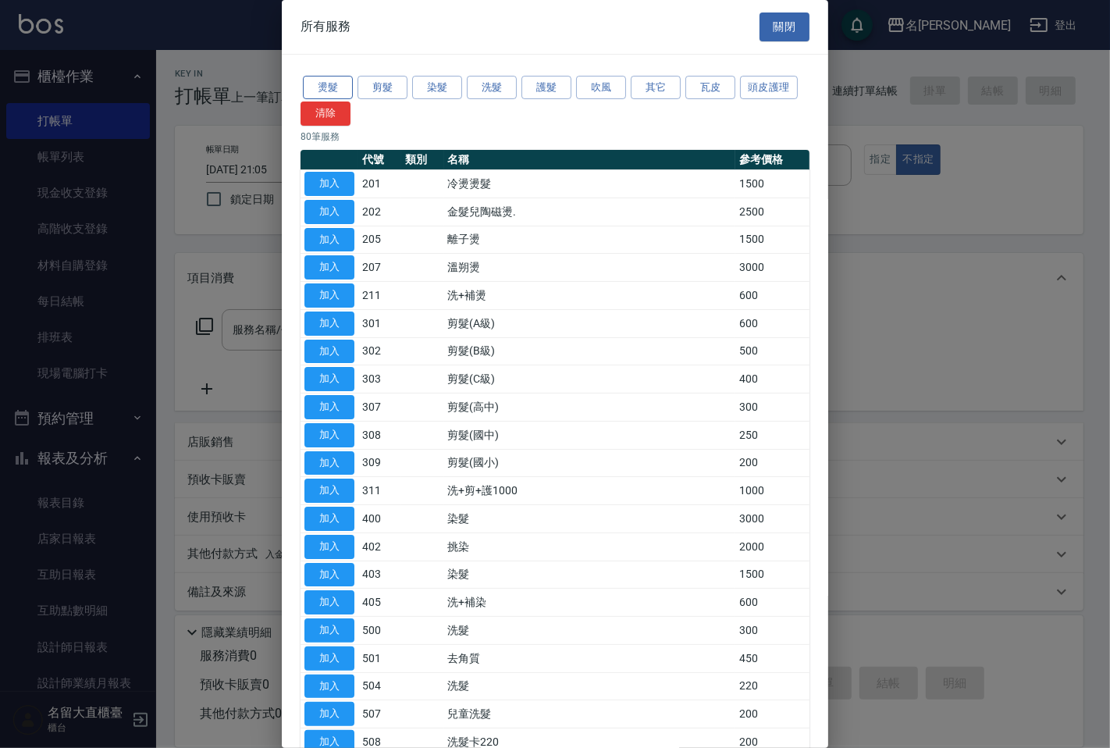
click at [333, 84] on button "燙髮" at bounding box center [328, 88] width 50 height 24
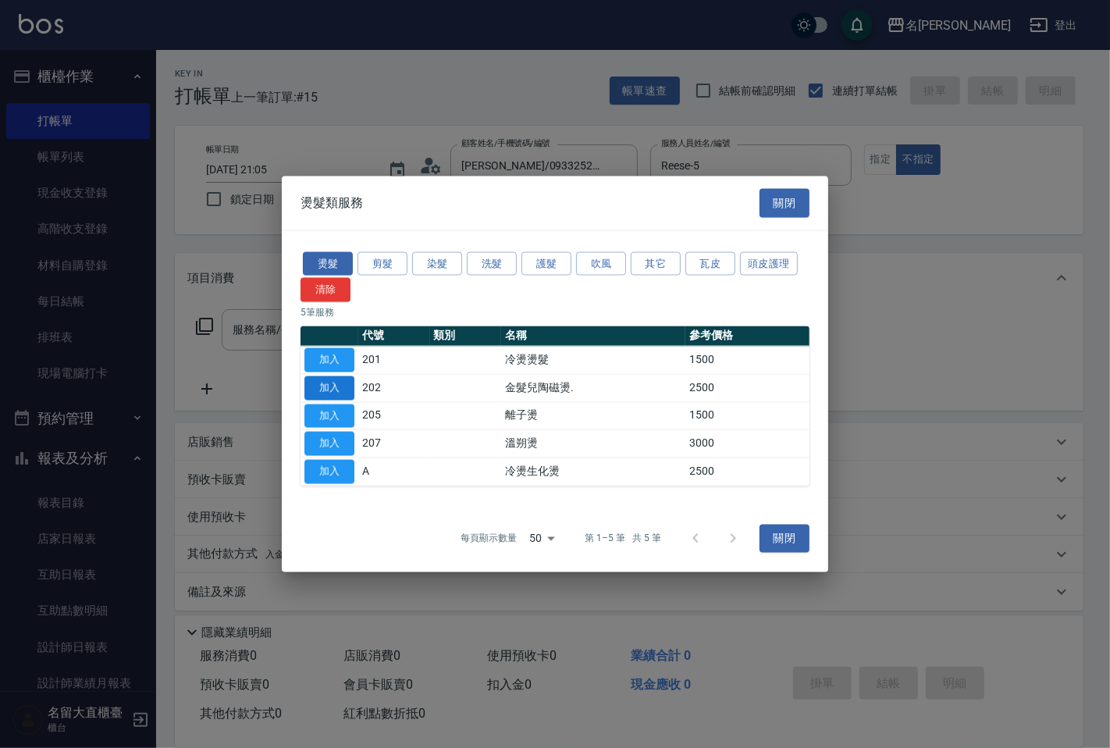
click at [331, 389] on button "加入" at bounding box center [330, 388] width 50 height 24
type input "金髮兒陶磁燙.(202)"
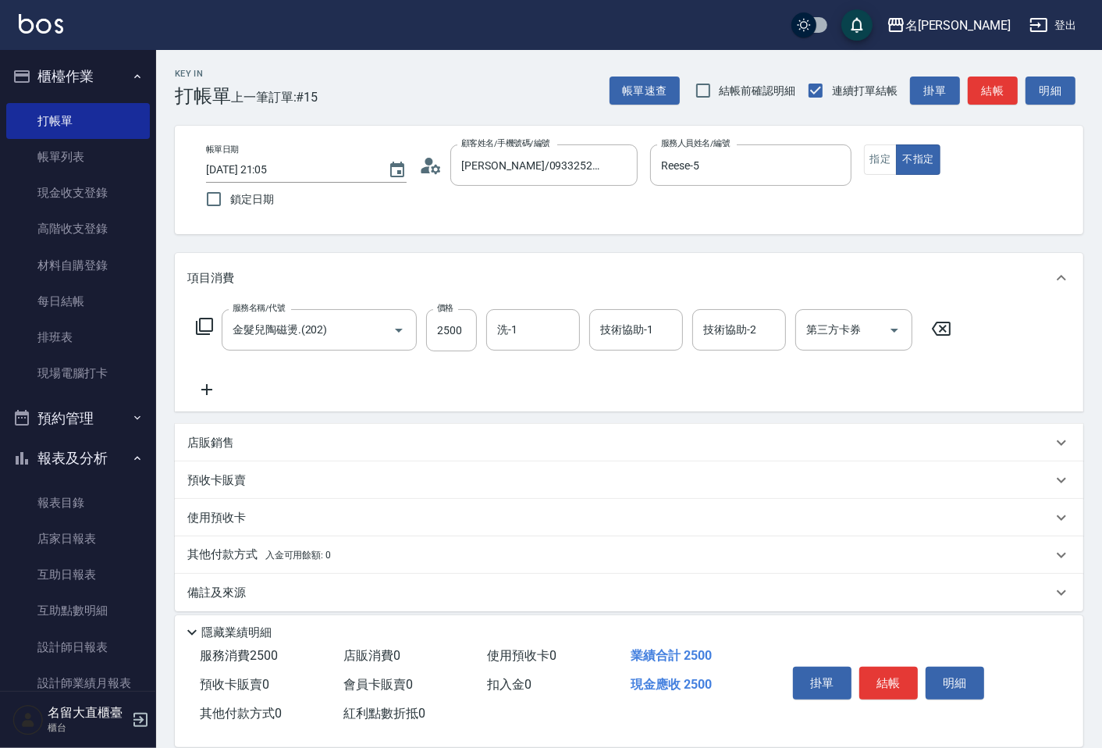
click at [422, 332] on div "服務名稱/代號 金髮兒陶磁燙.(202) 服務名稱/代號 價格 2500 價格 洗-1 洗-1 技術協助-1 技術協助-1 技術協助-2 技術協助-2 第三方…" at bounding box center [574, 330] width 774 height 42
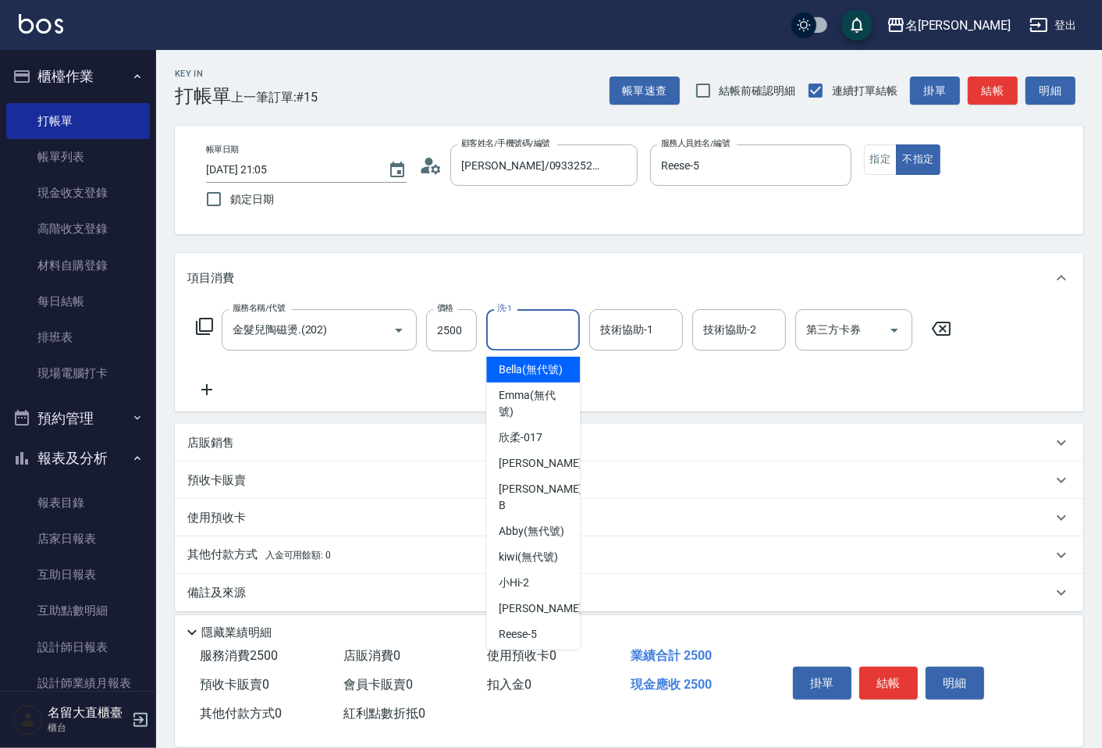
click at [516, 324] on input "洗-1" at bounding box center [533, 329] width 80 height 27
click at [462, 325] on input "2500" at bounding box center [451, 330] width 51 height 42
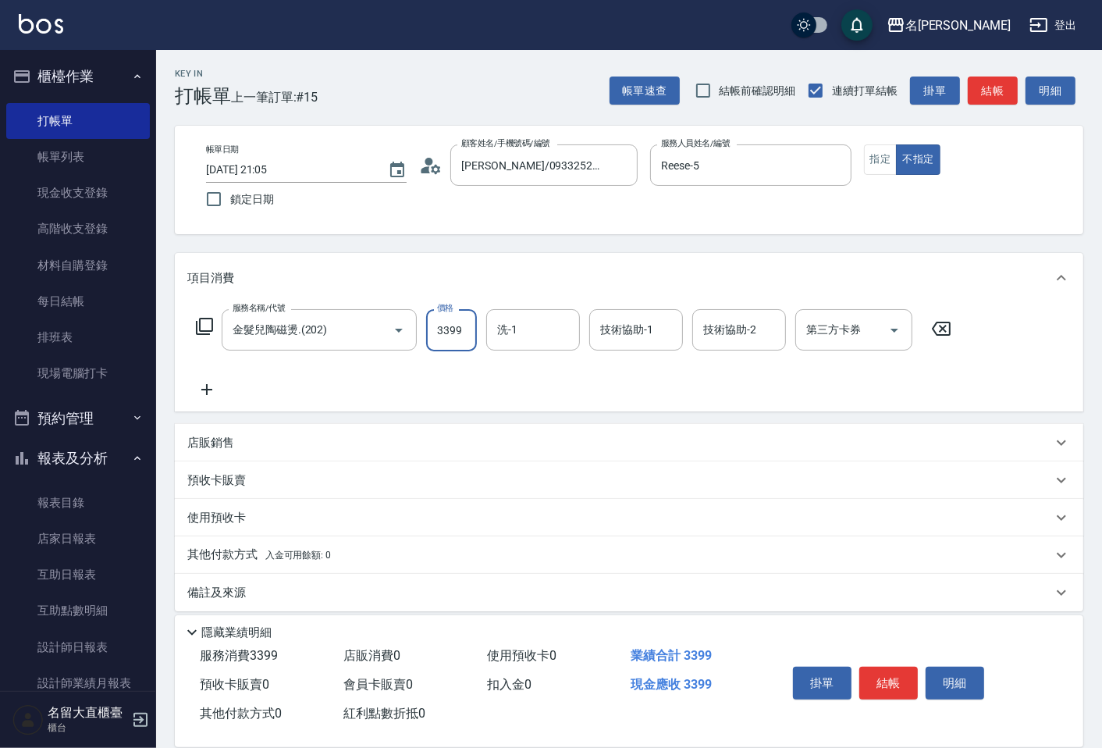
type input "3399"
type input "詩雅-20"
click at [636, 336] on input "技術協助-1" at bounding box center [637, 329] width 80 height 27
type input "詩雅-20"
click at [1012, 90] on button "結帳" at bounding box center [993, 91] width 50 height 29
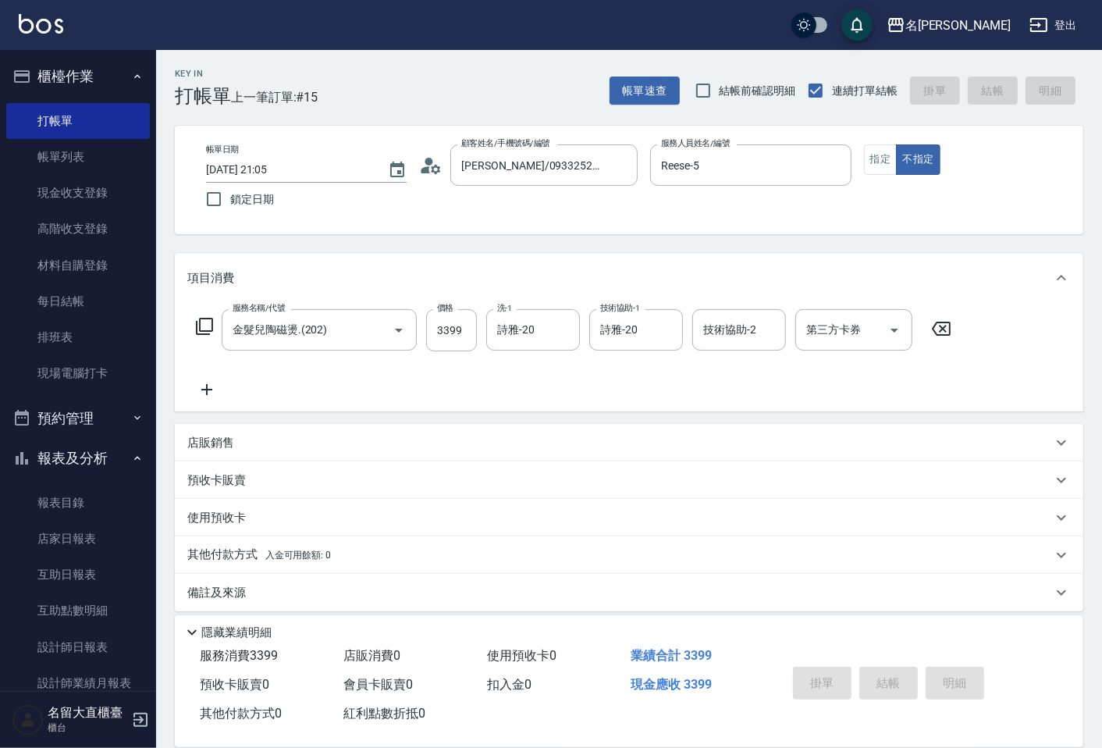
type input "[DATE] 21:06"
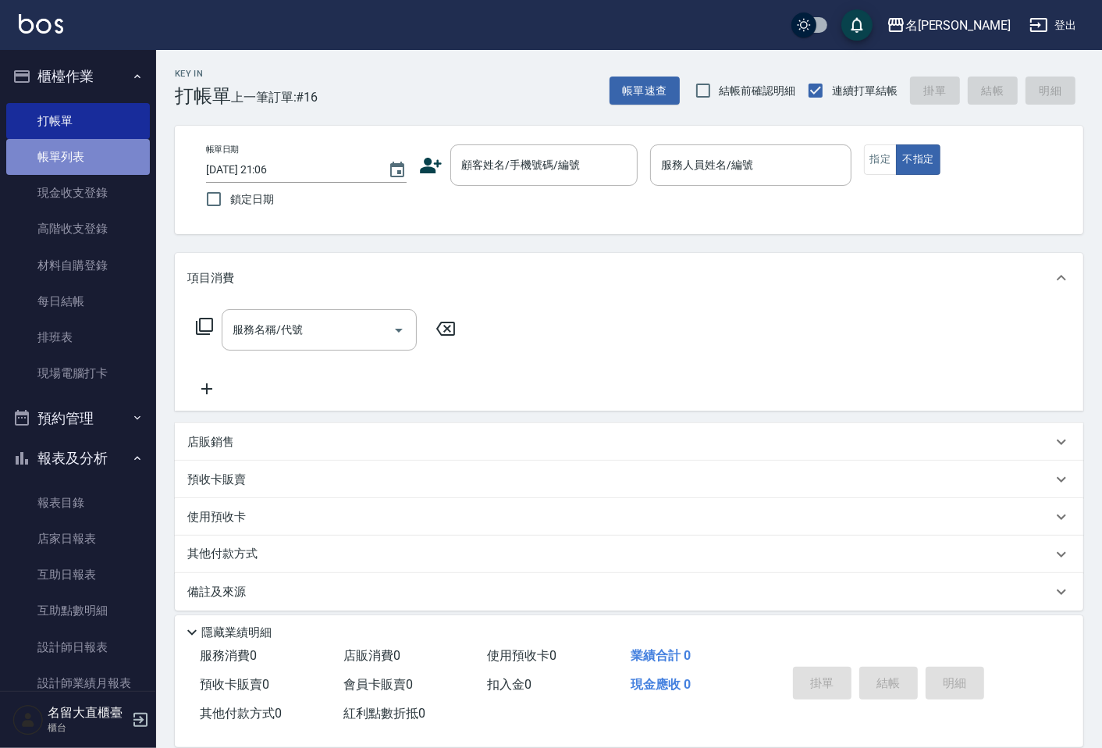
click at [137, 159] on link "帳單列表" at bounding box center [78, 157] width 144 height 36
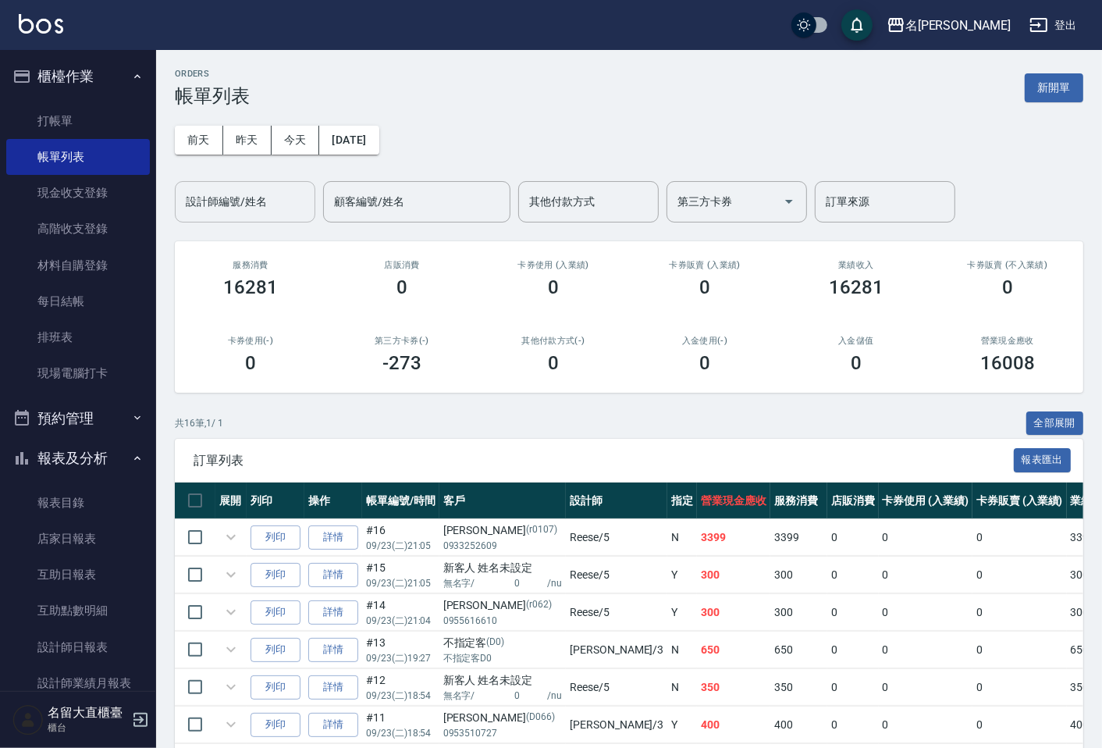
click at [229, 194] on input "設計師編號/姓名" at bounding box center [245, 201] width 126 height 27
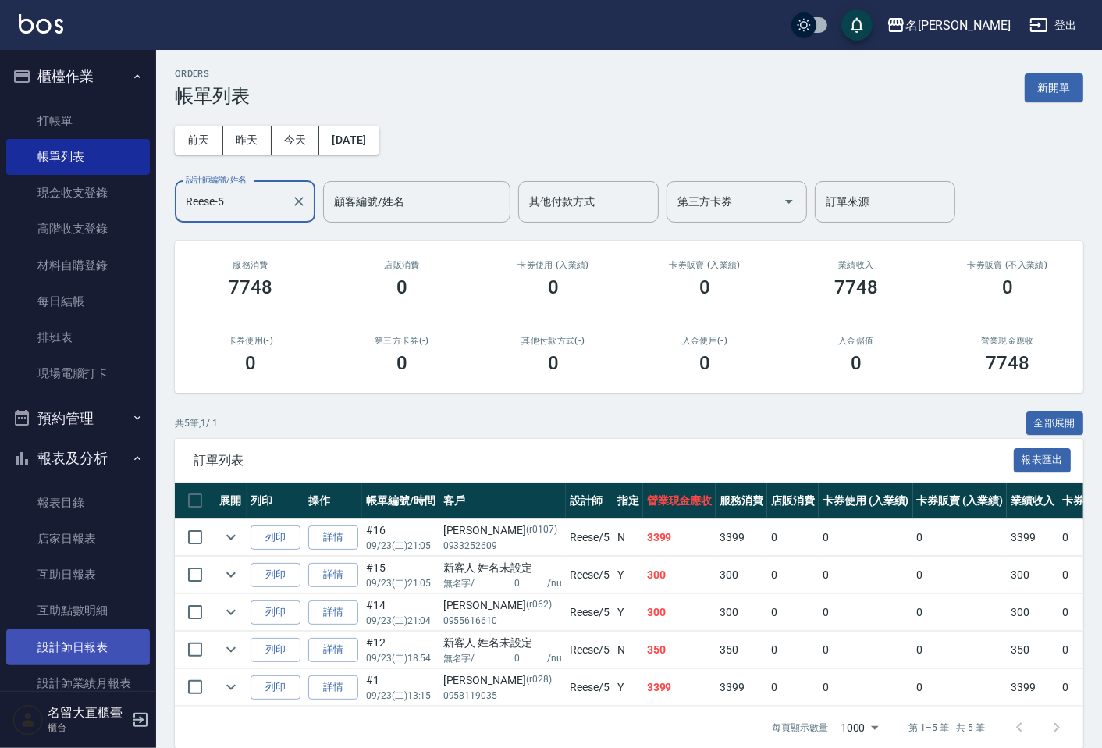
type input "Reese-5"
click at [104, 639] on link "設計師日報表" at bounding box center [78, 647] width 144 height 36
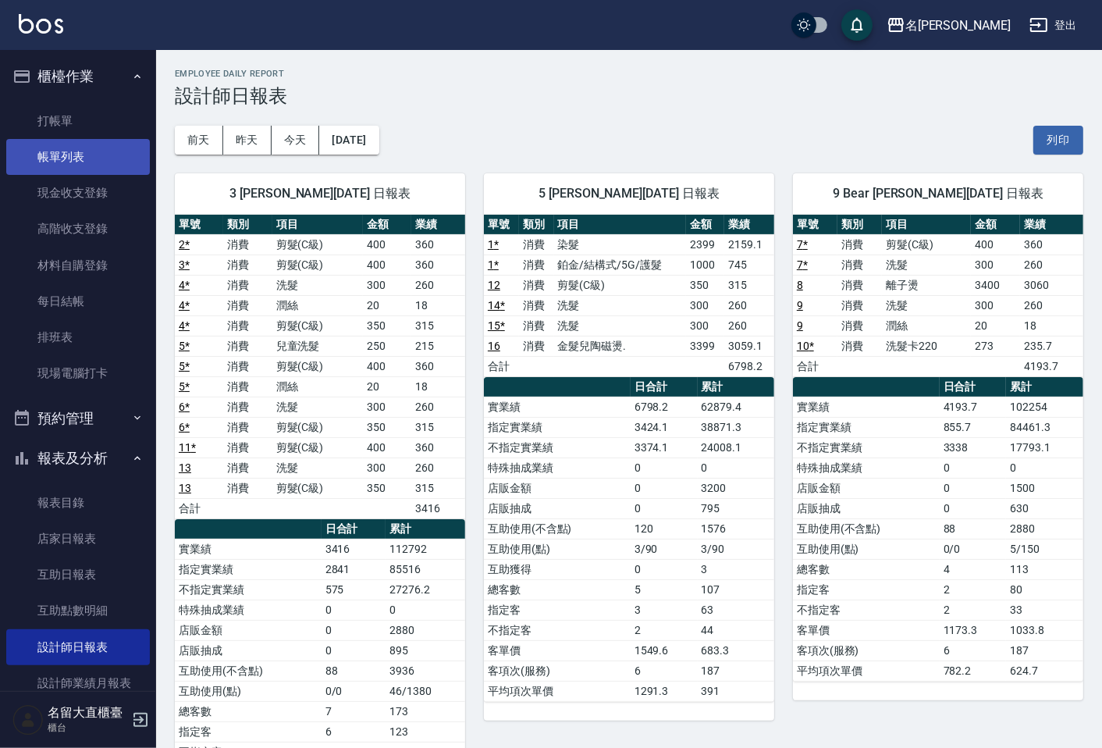
click at [105, 139] on link "帳單列表" at bounding box center [78, 157] width 144 height 36
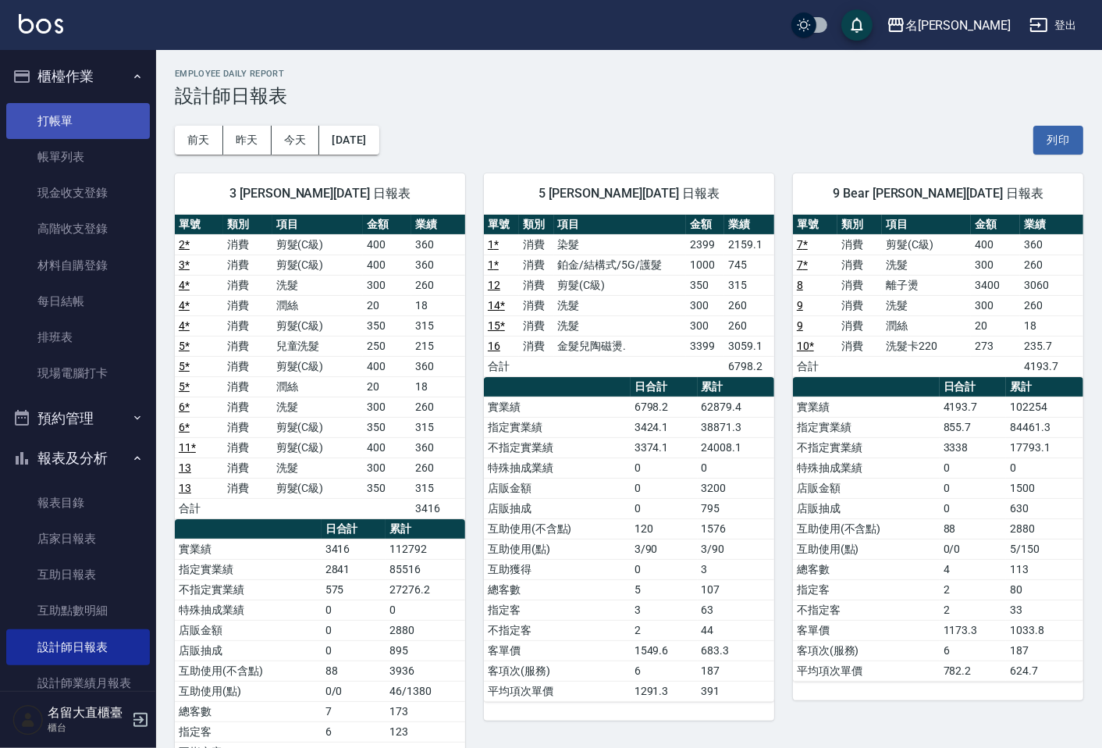
click at [104, 123] on link "打帳單" at bounding box center [78, 121] width 144 height 36
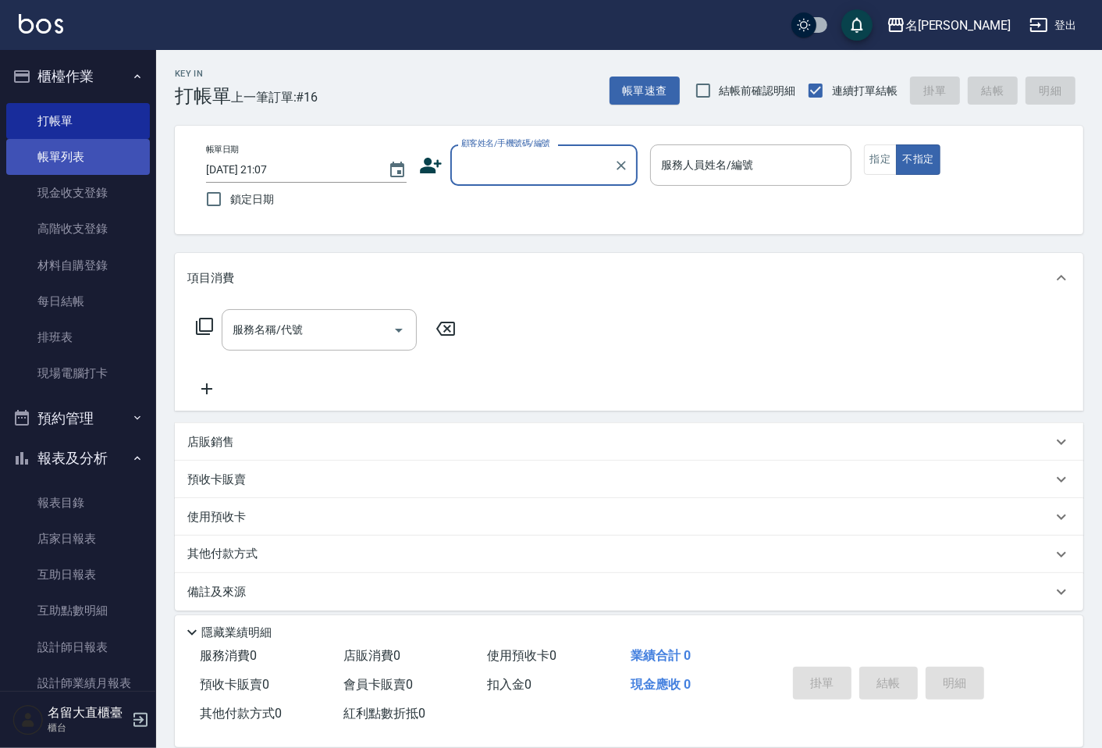
click at [58, 146] on link "帳單列表" at bounding box center [78, 157] width 144 height 36
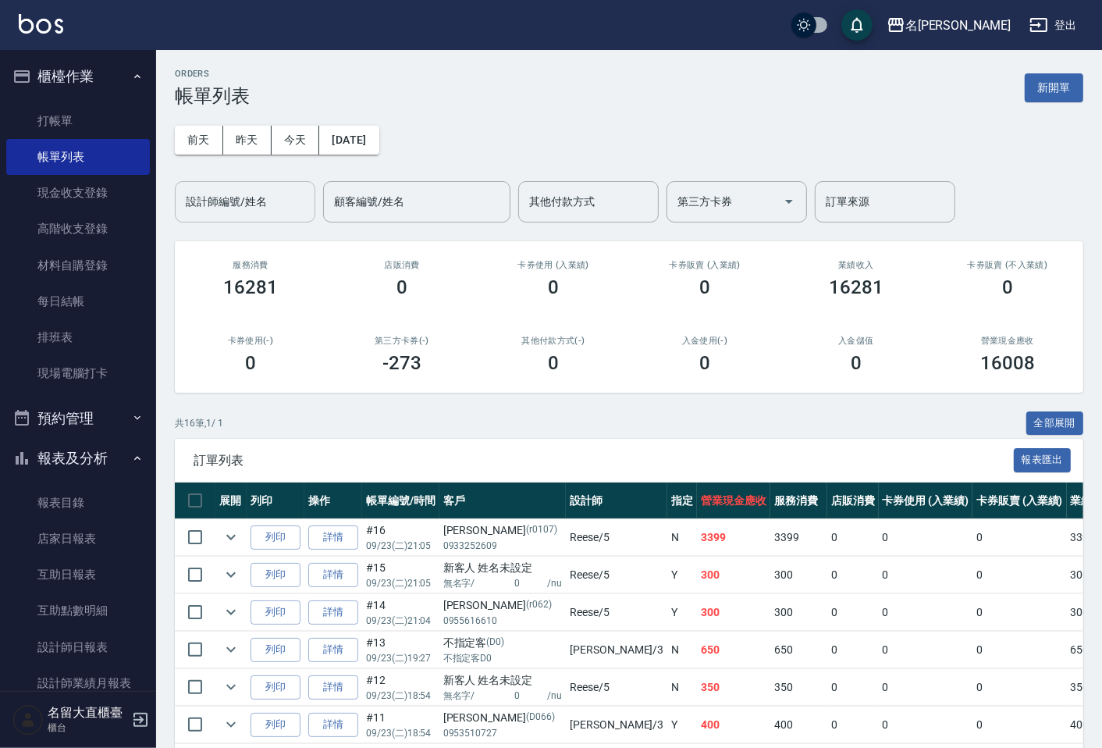
click at [259, 214] on input "設計師編號/姓名" at bounding box center [245, 201] width 126 height 27
type input "Reese-5"
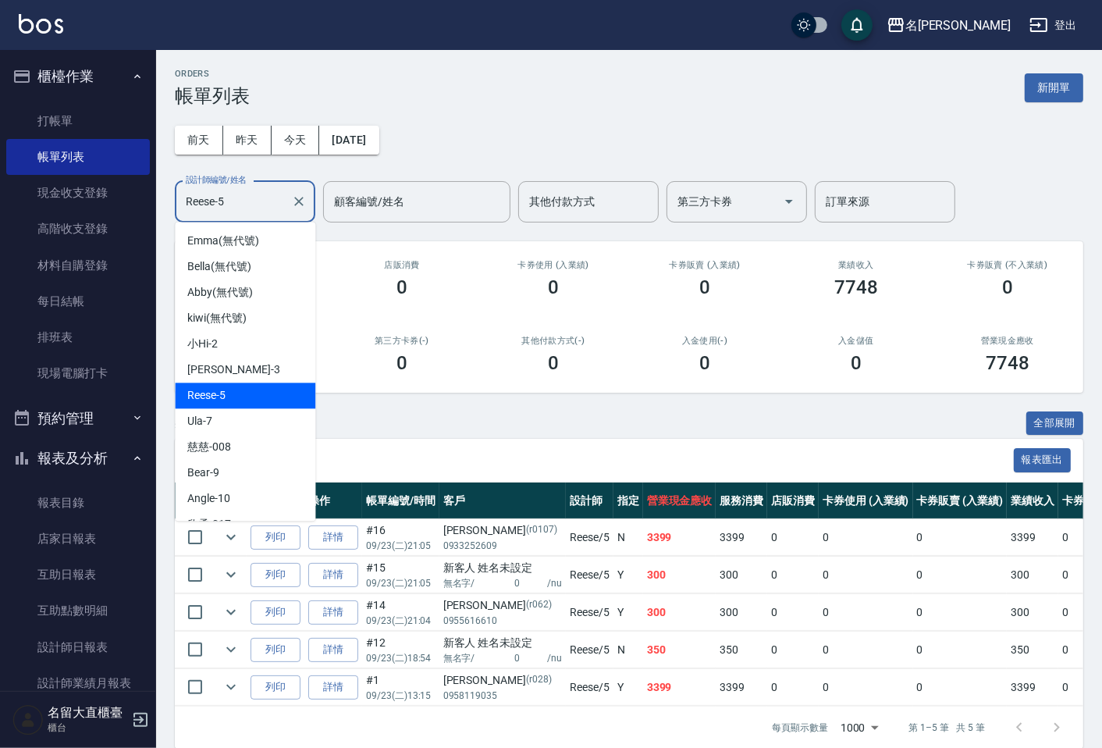
drag, startPoint x: 201, startPoint y: 201, endPoint x: 149, endPoint y: 204, distance: 52.4
click at [149, 204] on div "名留大直 登出 櫃檯作業 打帳單 帳單列表 現金收支登錄 高階收支登錄 材料自購登錄 每日結帳 排班表 現場電腦打卡 預約管理 預約管理 單日預約紀錄 單週預…" at bounding box center [551, 384] width 1102 height 768
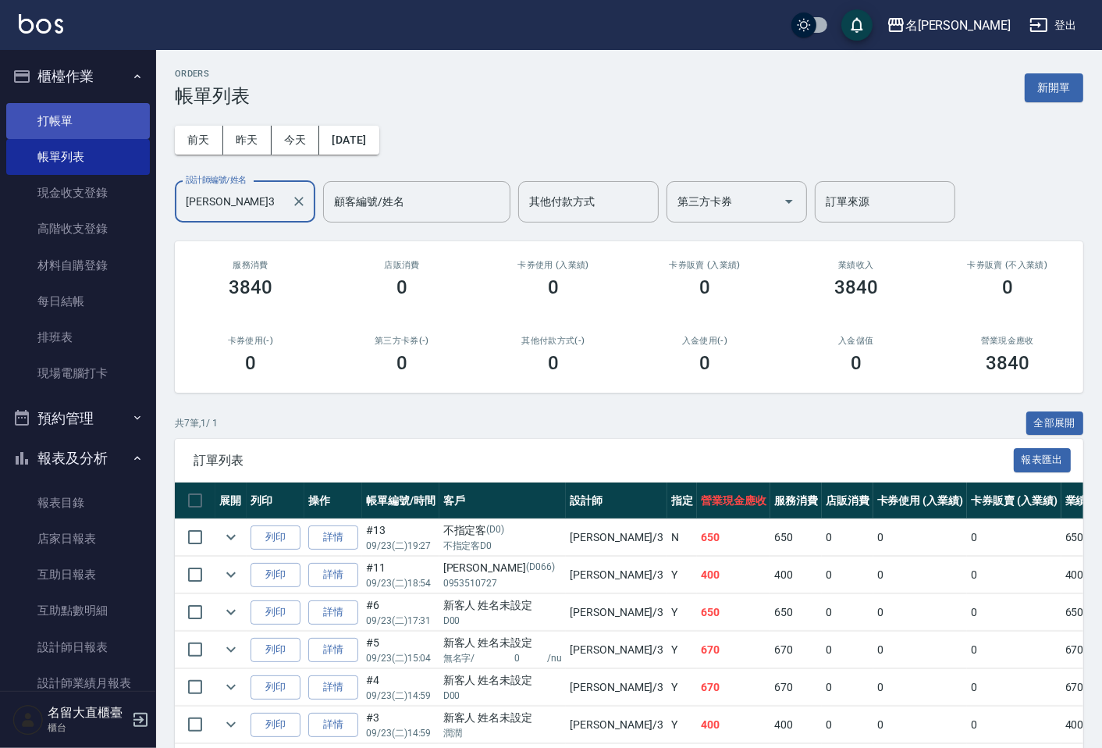
type input "[PERSON_NAME]3"
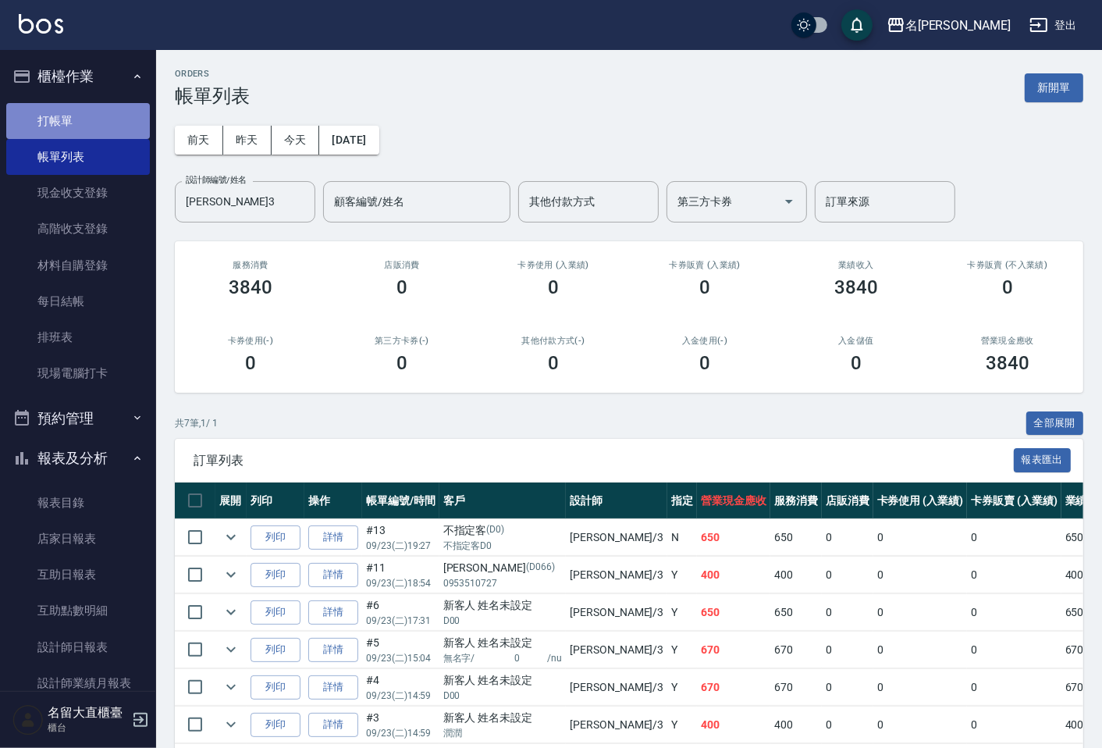
click at [121, 123] on link "打帳單" at bounding box center [78, 121] width 144 height 36
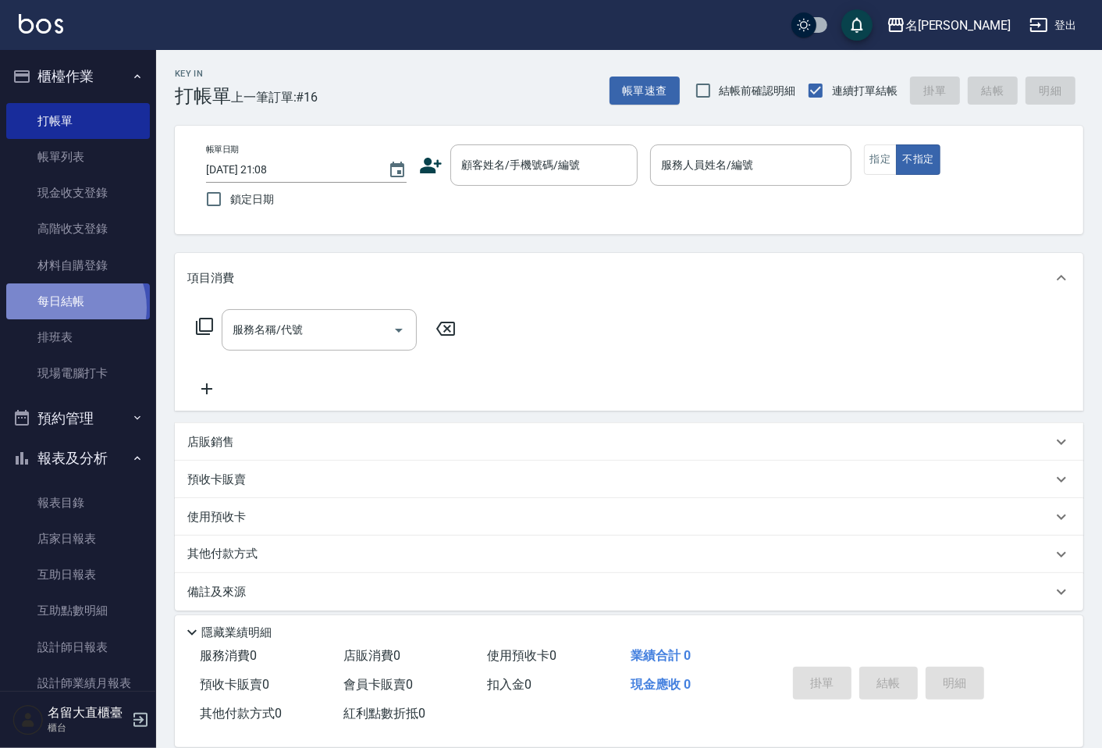
click at [67, 308] on link "每日結帳" at bounding box center [78, 301] width 144 height 36
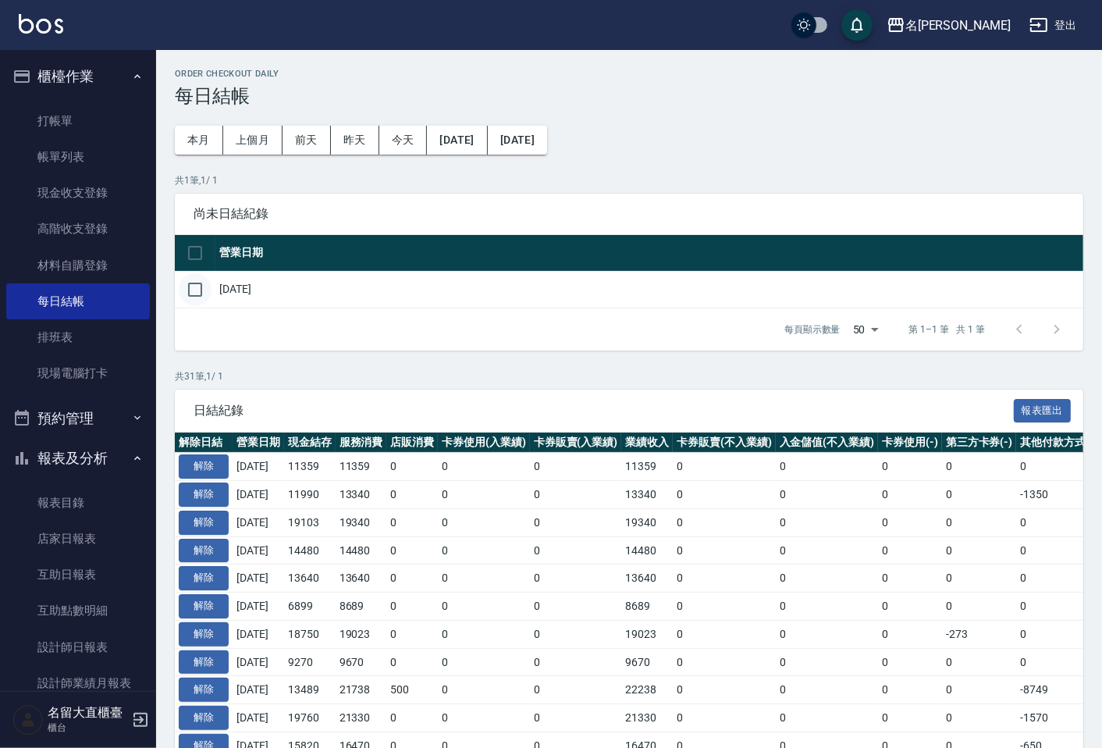
click at [198, 287] on input "checkbox" at bounding box center [195, 289] width 33 height 33
checkbox input "true"
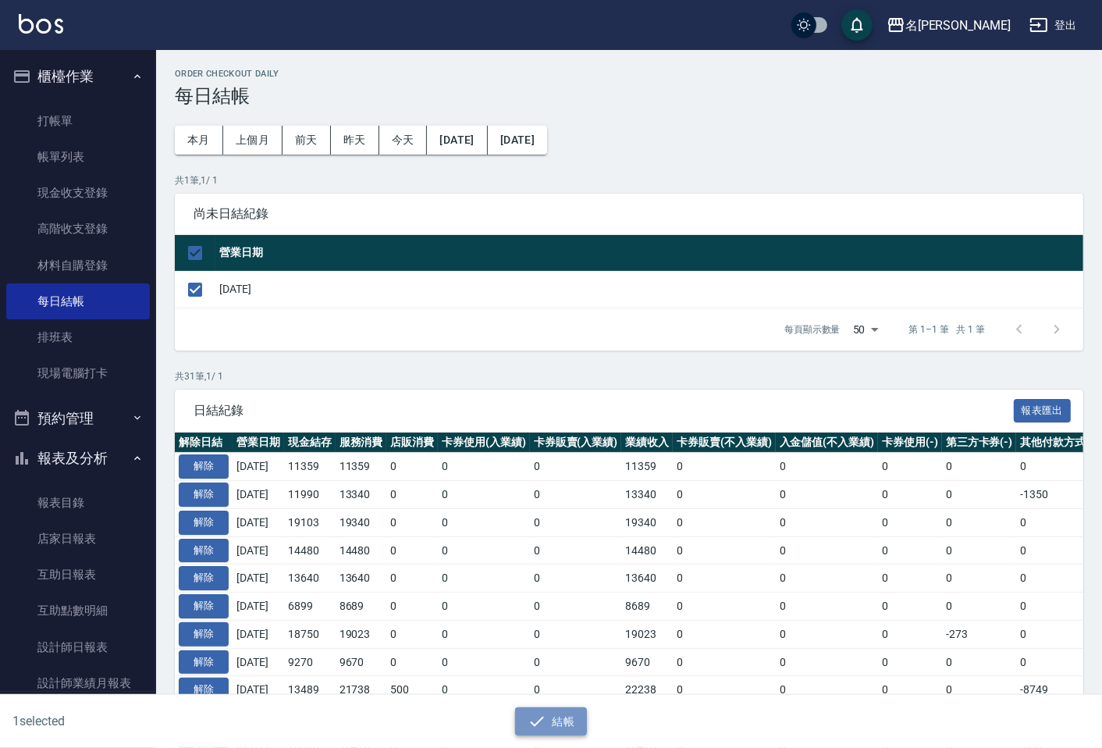
click at [565, 707] on button "結帳" at bounding box center [551, 721] width 73 height 29
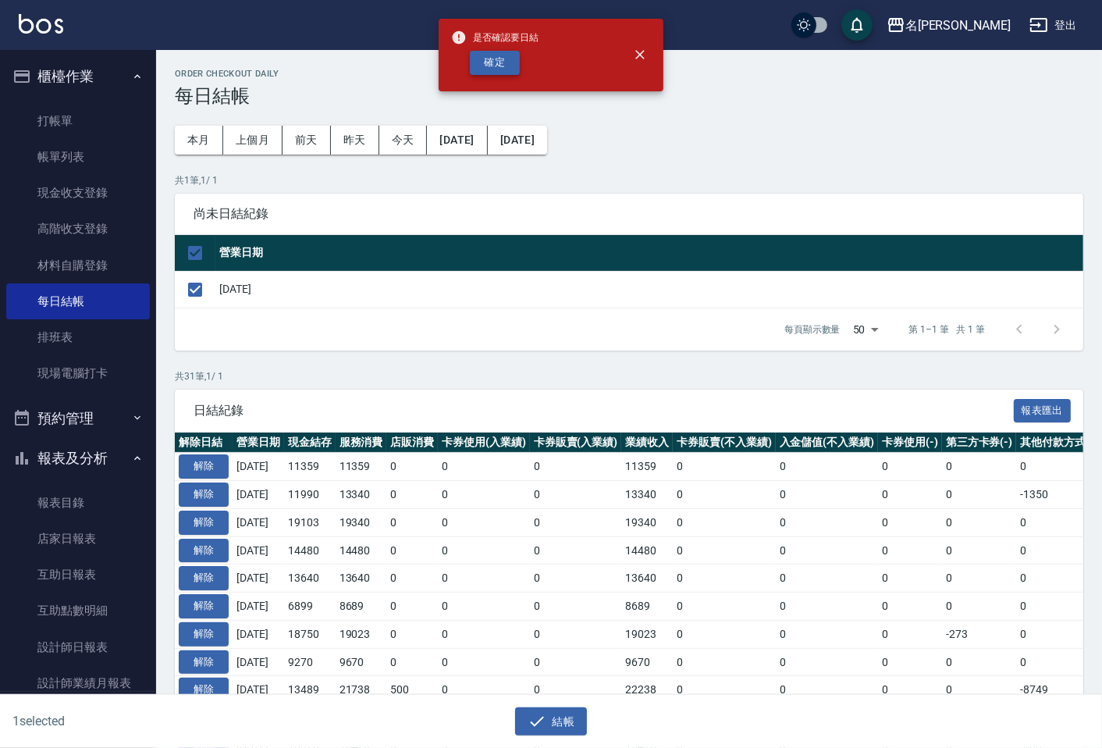
click at [502, 55] on div "是否確認要日結 確定" at bounding box center [494, 54] width 87 height 63
click at [502, 55] on button "確定" at bounding box center [495, 63] width 50 height 24
checkbox input "false"
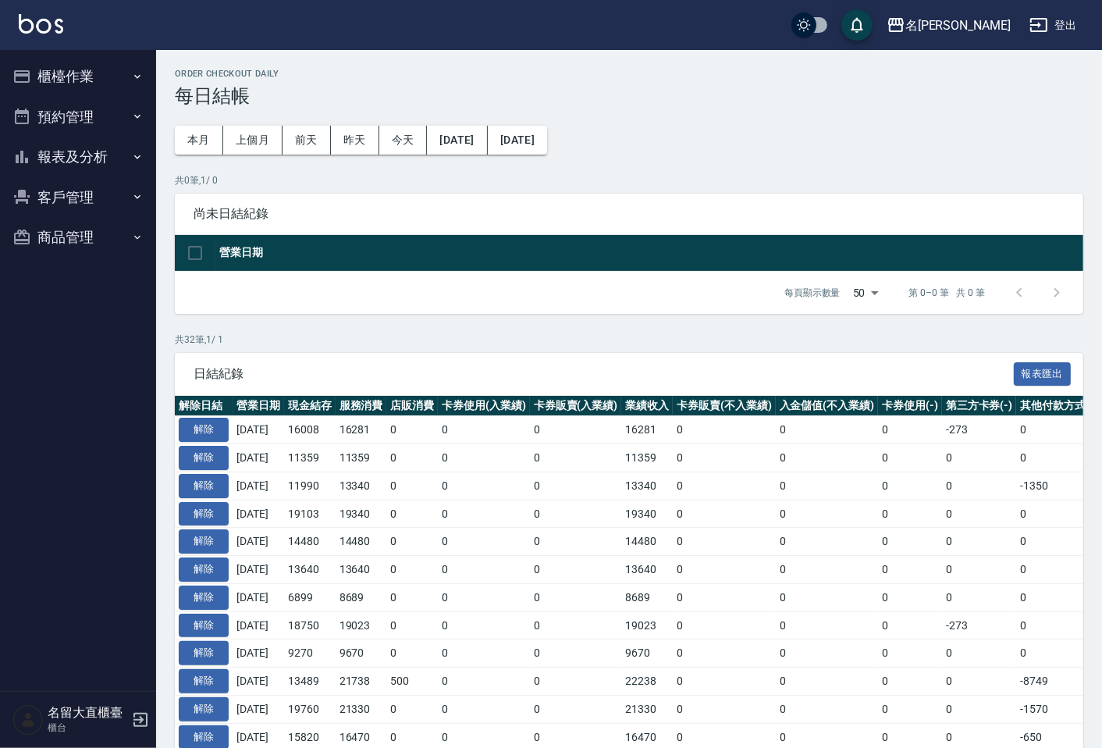
click at [98, 157] on button "報表及分析" at bounding box center [78, 157] width 144 height 41
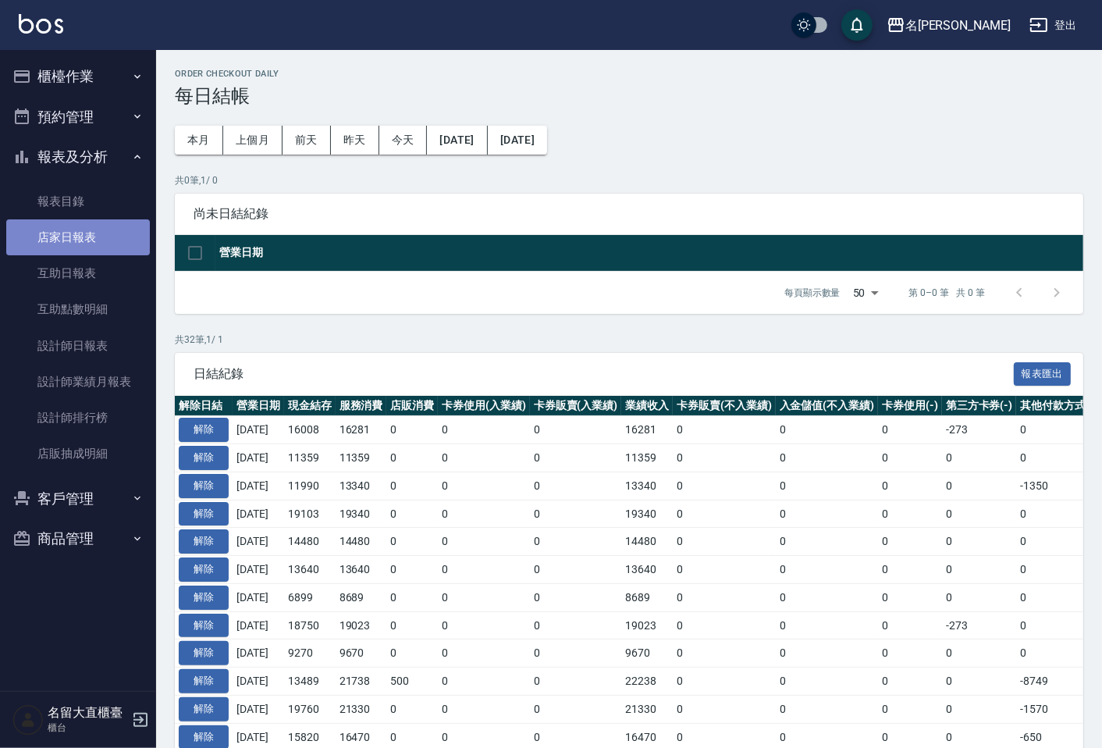
click at [99, 230] on link "店家日報表" at bounding box center [78, 237] width 144 height 36
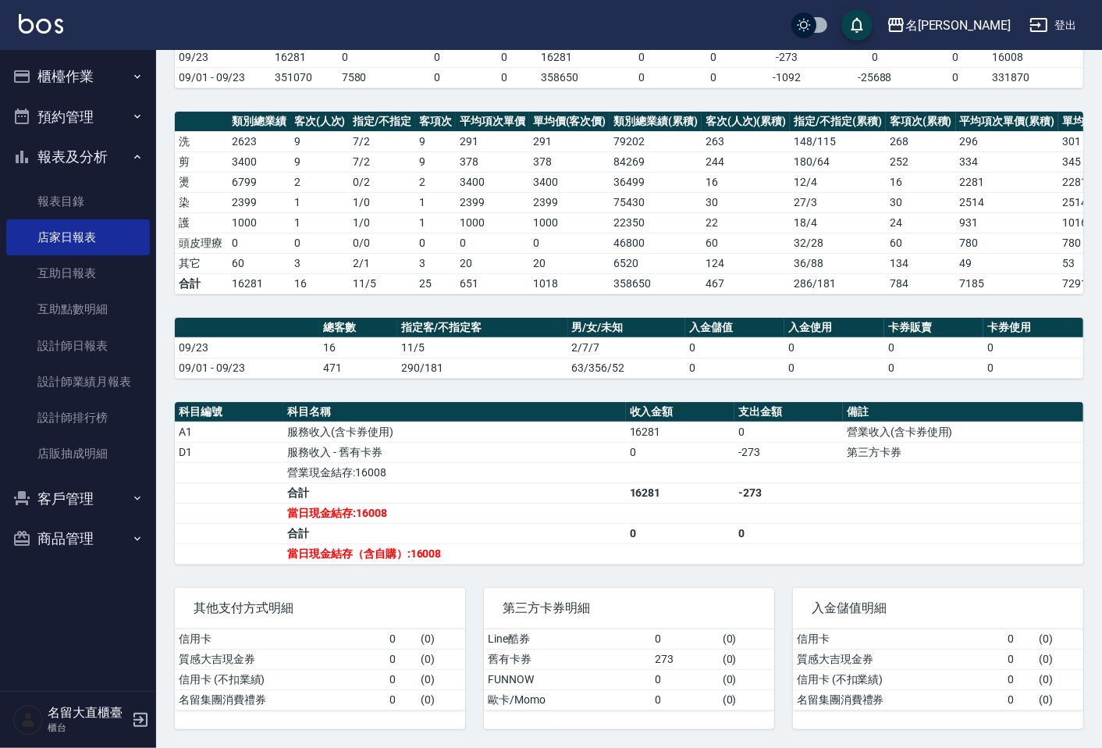
scroll to position [173, 0]
